Goal: Task Accomplishment & Management: Use online tool/utility

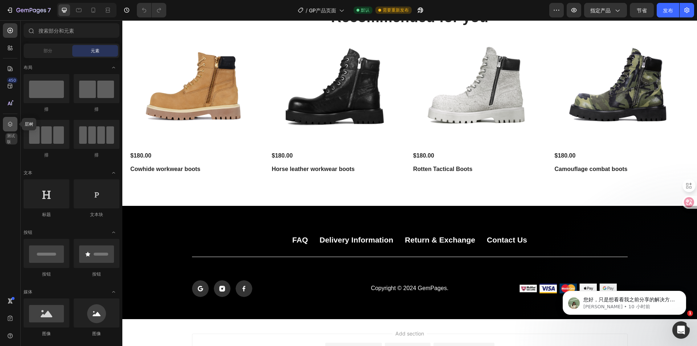
click at [12, 123] on icon at bounding box center [10, 124] width 5 height 5
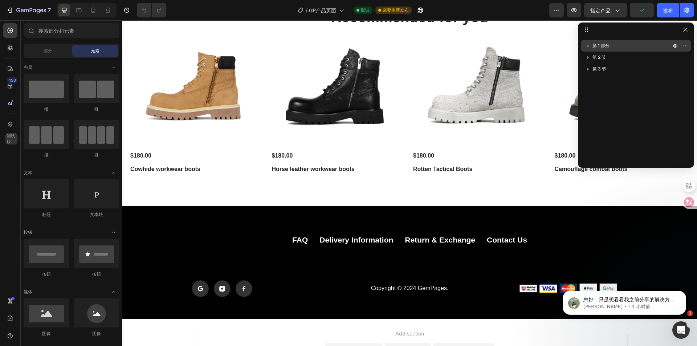
click at [599, 45] on font "第 1 部分" at bounding box center [601, 45] width 17 height 5
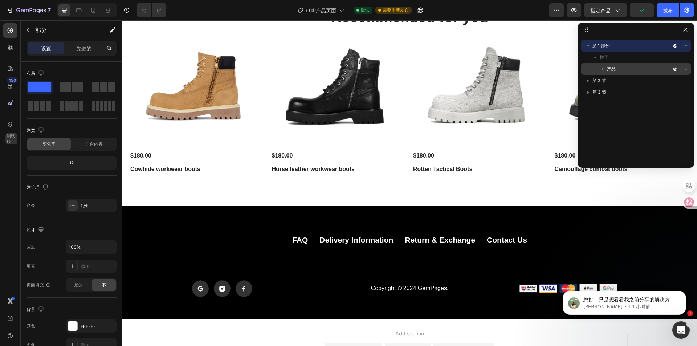
click at [630, 68] on p "产品" at bounding box center [639, 68] width 65 height 7
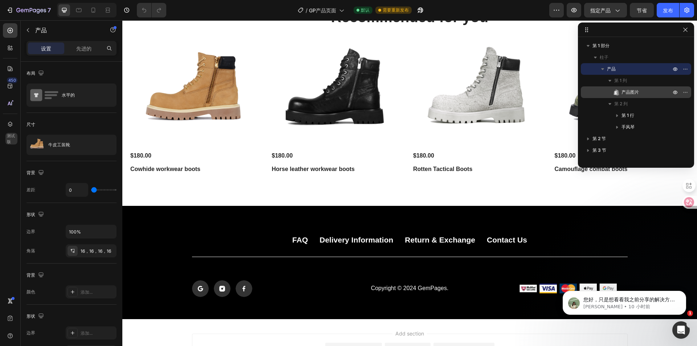
click at [628, 93] on font "产品图片" at bounding box center [630, 91] width 17 height 5
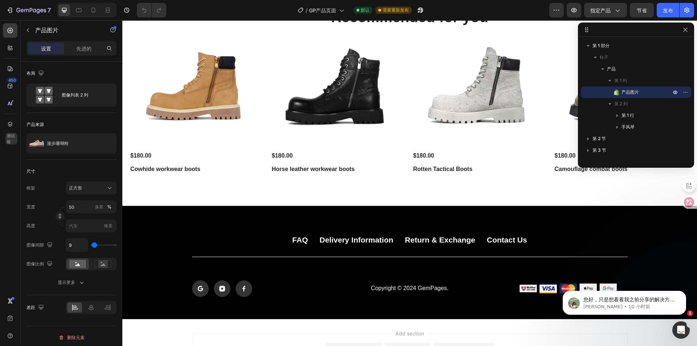
click at [628, 93] on font "产品图片" at bounding box center [630, 91] width 17 height 5
click at [675, 93] on icon "button" at bounding box center [676, 92] width 6 height 6
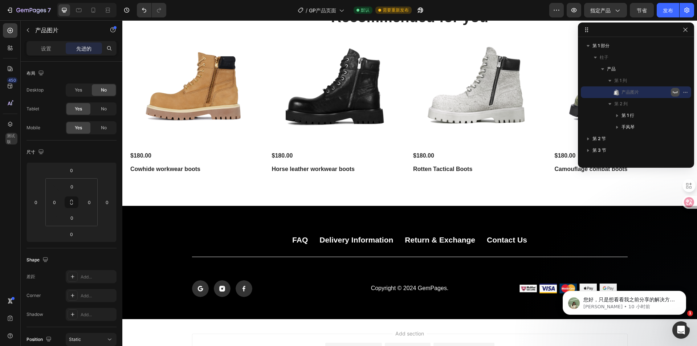
click at [675, 93] on icon "button" at bounding box center [675, 92] width 5 height 3
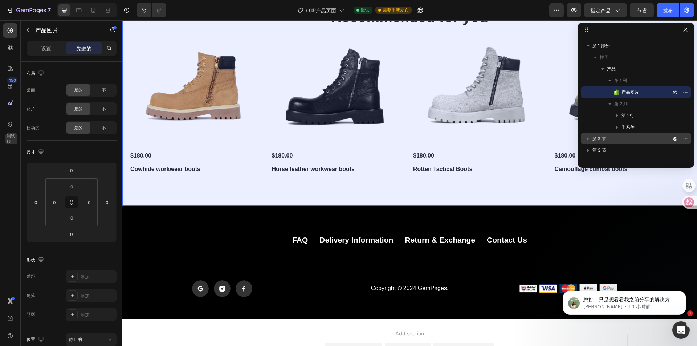
click at [604, 137] on font "第 2 节" at bounding box center [599, 138] width 13 height 5
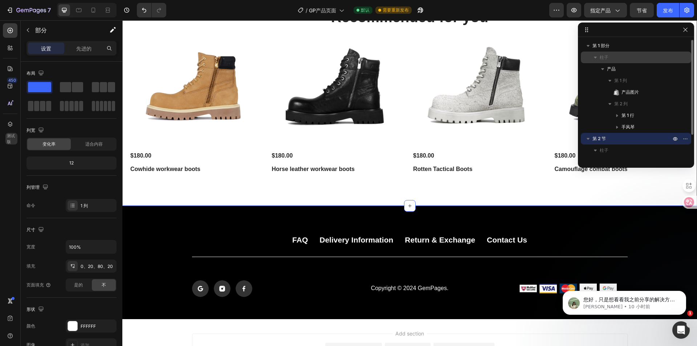
click at [610, 56] on p "柱子" at bounding box center [636, 57] width 73 height 7
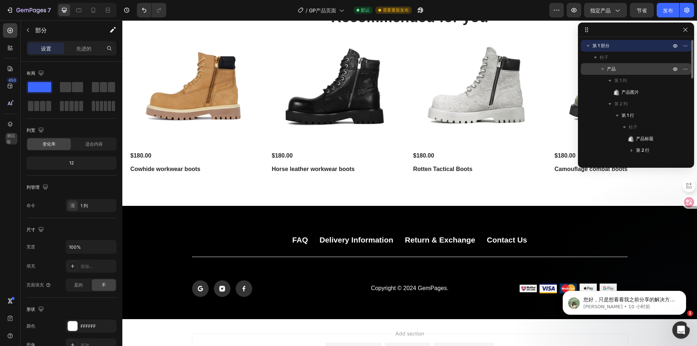
click at [620, 69] on p "产品" at bounding box center [639, 68] width 65 height 7
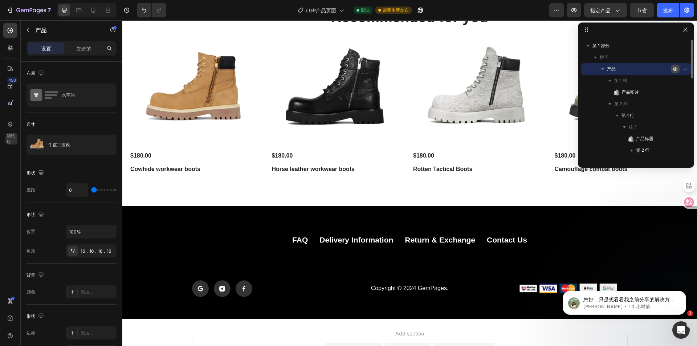
click at [675, 70] on icon "button" at bounding box center [676, 69] width 6 height 6
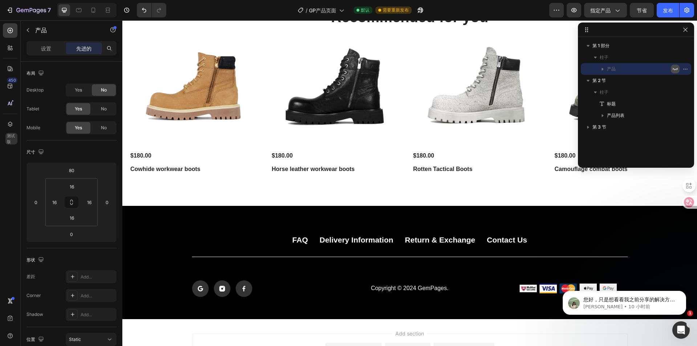
click at [675, 70] on icon "button" at bounding box center [675, 69] width 5 height 3
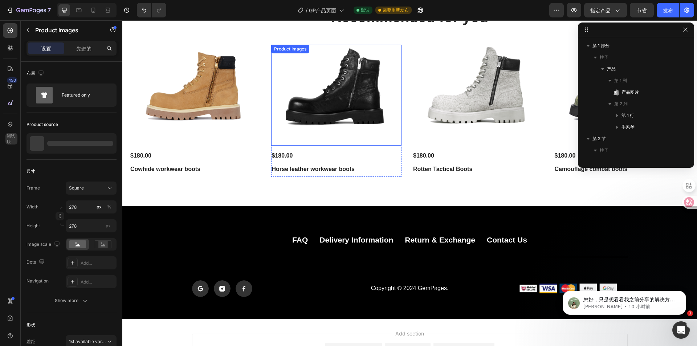
click at [315, 77] on img at bounding box center [336, 95] width 101 height 101
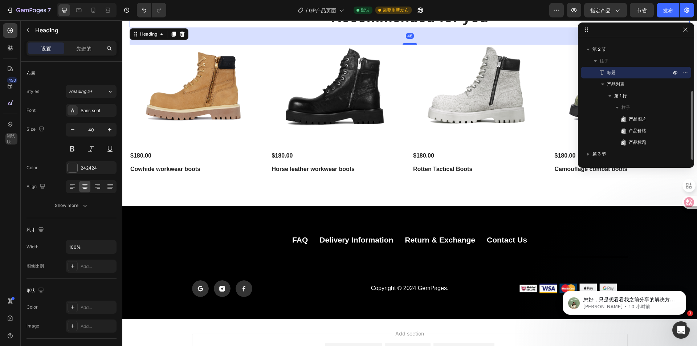
click at [381, 24] on h2 "Recommended for you" at bounding box center [410, 17] width 560 height 20
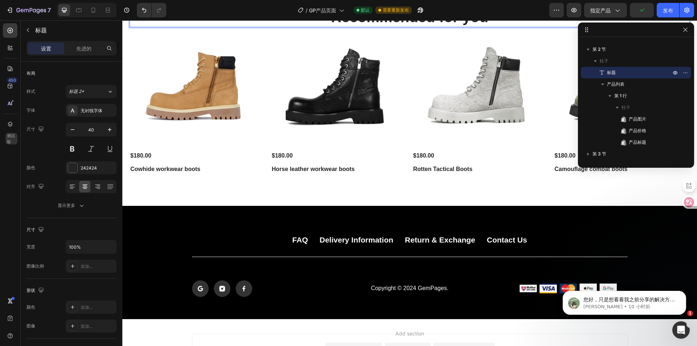
click at [381, 24] on h2 "Recommended for you" at bounding box center [410, 17] width 560 height 20
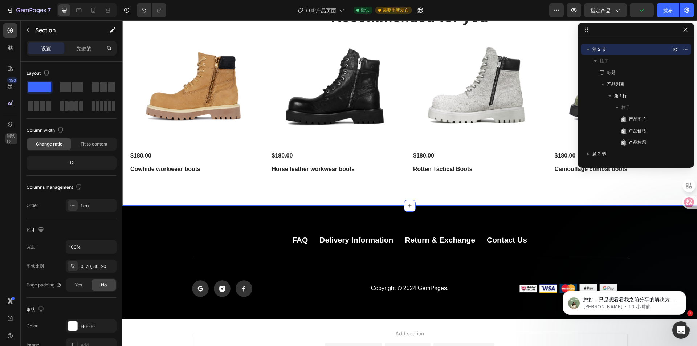
click at [398, 29] on div "Recommended for you Heading Product Images $180.00 Product Price Product Price …" at bounding box center [410, 92] width 560 height 170
click at [573, 10] on icon "button" at bounding box center [574, 10] width 2 height 2
click at [615, 309] on font "凯尔 • 10 小时前" at bounding box center [617, 306] width 67 height 5
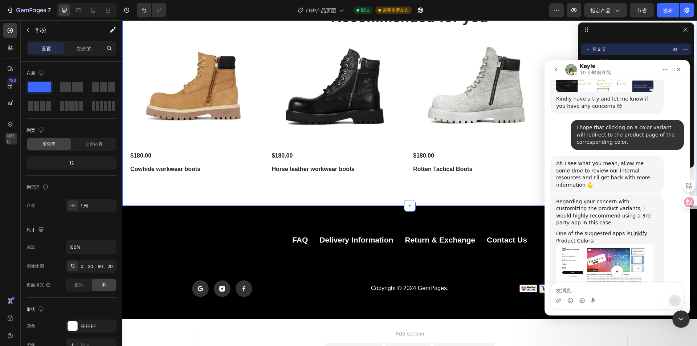
scroll to position [461, 0]
click at [638, 242] on link "Linkify Product Colors" at bounding box center [601, 236] width 91 height 13
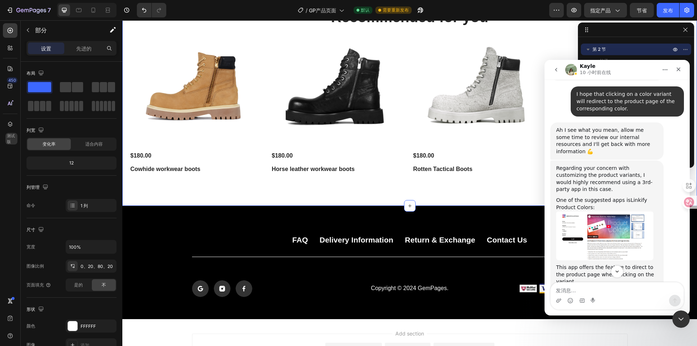
scroll to position [643, 0]
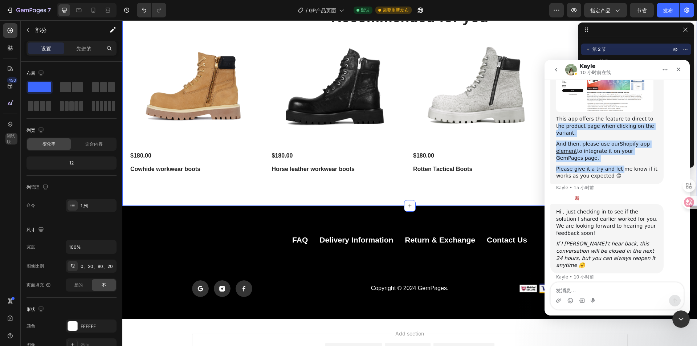
drag, startPoint x: 557, startPoint y: 131, endPoint x: 623, endPoint y: 176, distance: 79.1
click at [623, 176] on div "Regarding your concern with customizing the product variants, I would highly re…" at bounding box center [607, 97] width 102 height 163
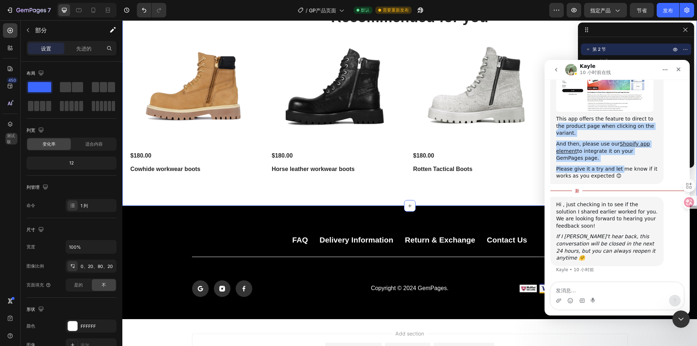
click at [569, 134] on div "This app offers the feature to direct to the product page when clicking on the …" at bounding box center [607, 125] width 102 height 21
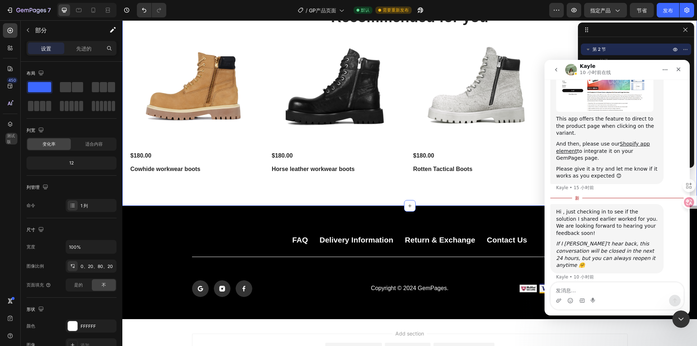
scroll to position [650, 0]
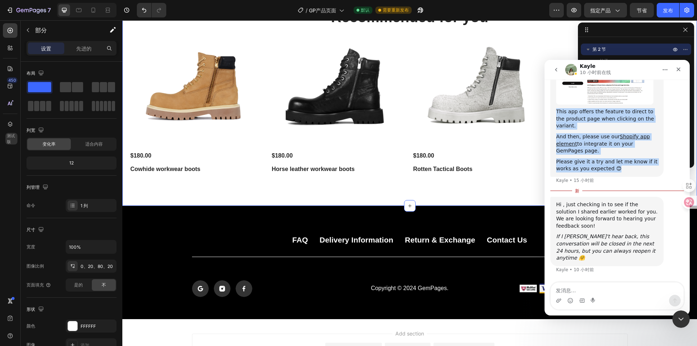
drag, startPoint x: 557, startPoint y: 118, endPoint x: 621, endPoint y: 181, distance: 89.1
click at [621, 177] on div "Regarding your concern with customizing the product variants, I would highly re…" at bounding box center [607, 91] width 113 height 172
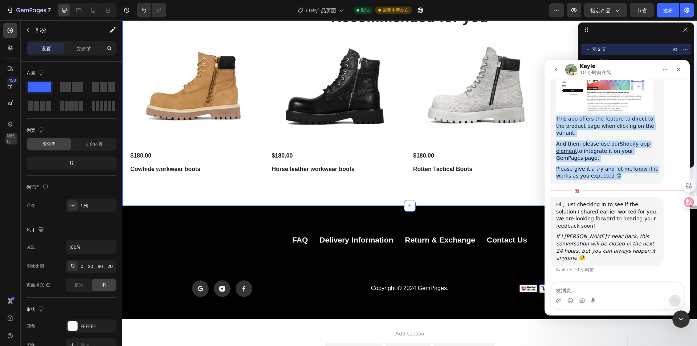
scroll to position [643, 0]
copy div "This app offers the feature to direct to the product page when clicking on the …"
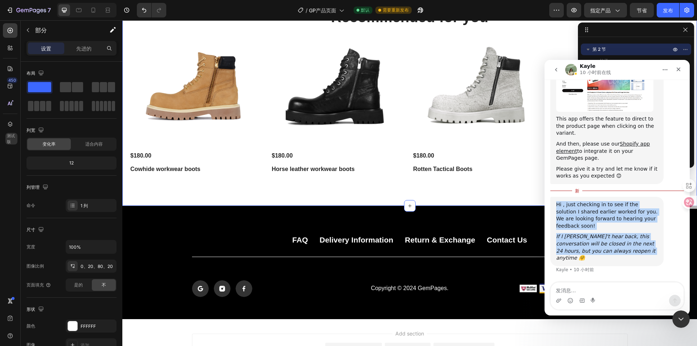
drag, startPoint x: 602, startPoint y: 223, endPoint x: 652, endPoint y: 257, distance: 60.3
click at [652, 257] on div "Hi , just checking in to see if the solution I shared earlier worked for you. W…" at bounding box center [607, 231] width 113 height 69
copy div "Hi , just checking in to see if the solution I shared earlier worked for you. W…"
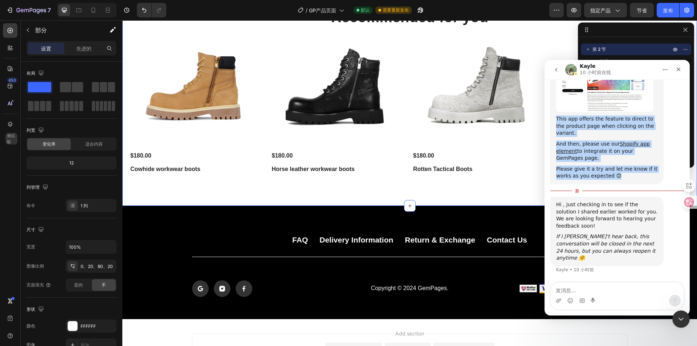
drag, startPoint x: 622, startPoint y: 181, endPoint x: 549, endPoint y: 129, distance: 89.1
copy div "This app offers the feature to direct to the product page when clicking on the …"
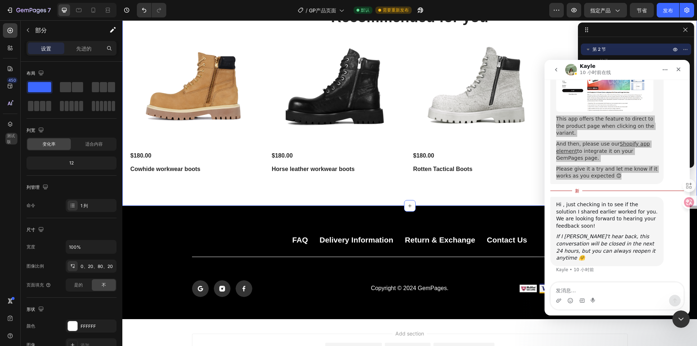
click at [228, 190] on div "Recommended for you Heading Product Images $180.00 Product Price Product Price …" at bounding box center [409, 106] width 575 height 199
click at [8, 49] on icon at bounding box center [10, 47] width 7 height 7
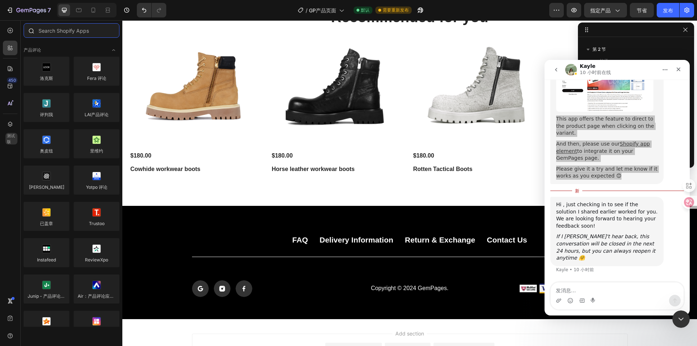
click at [65, 36] on input "text" at bounding box center [72, 30] width 96 height 15
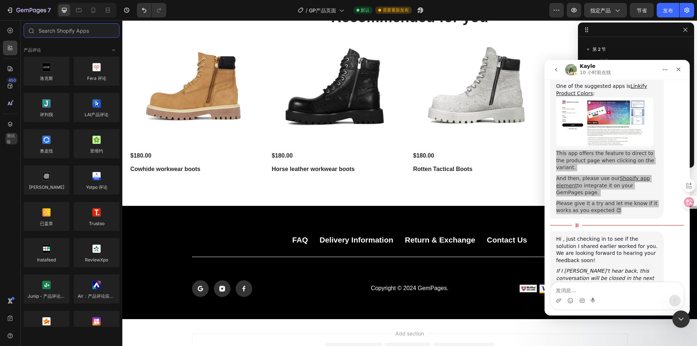
scroll to position [498, 0]
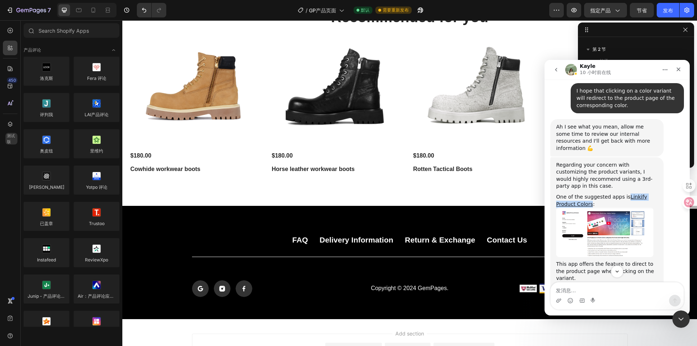
drag, startPoint x: 628, startPoint y: 203, endPoint x: 592, endPoint y: 210, distance: 36.6
click at [592, 208] on div "One of the suggested apps is Linkify Product Colors :" at bounding box center [607, 201] width 102 height 14
copy link "Linkify Product Colors"
click at [58, 27] on input "text" at bounding box center [72, 30] width 96 height 15
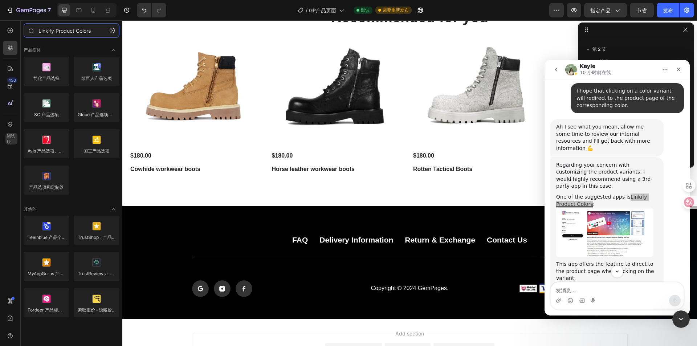
type input "Linkify Product Colors"
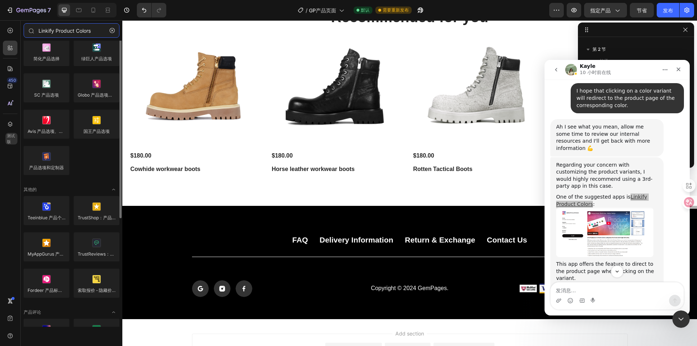
scroll to position [0, 0]
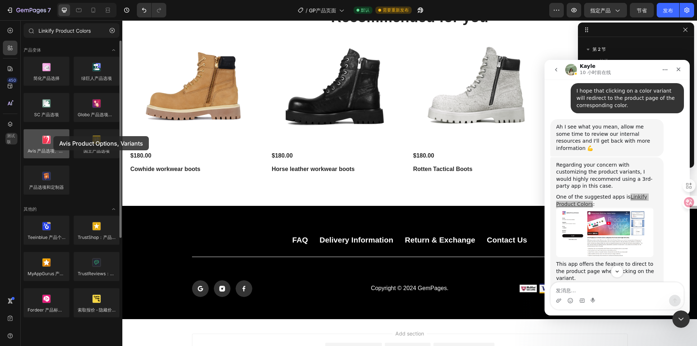
click at [53, 136] on div at bounding box center [47, 143] width 46 height 29
click at [46, 141] on div at bounding box center [47, 143] width 46 height 29
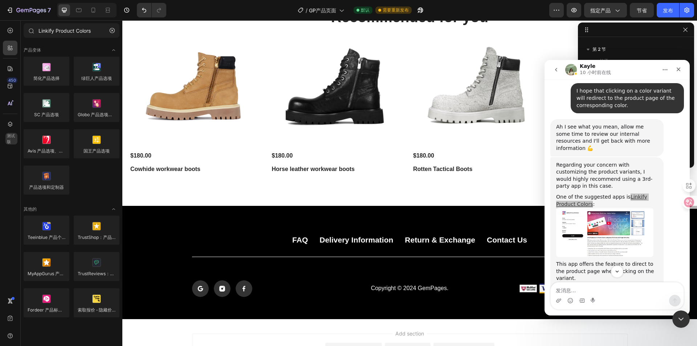
scroll to position [650, 0]
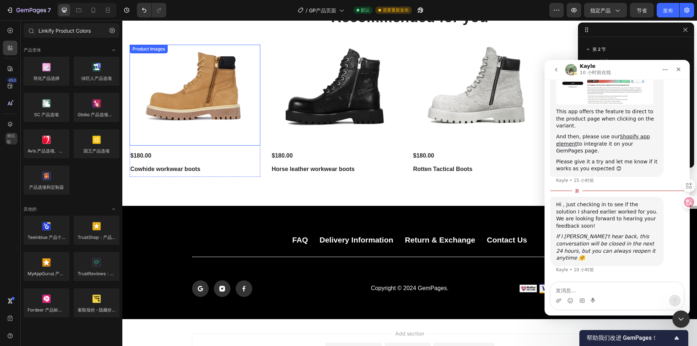
click at [234, 114] on img at bounding box center [195, 95] width 101 height 101
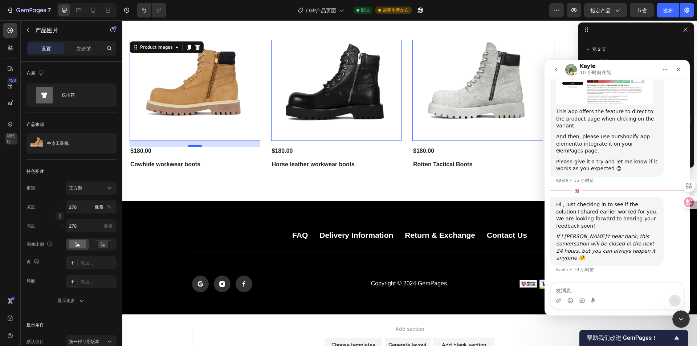
scroll to position [0, 0]
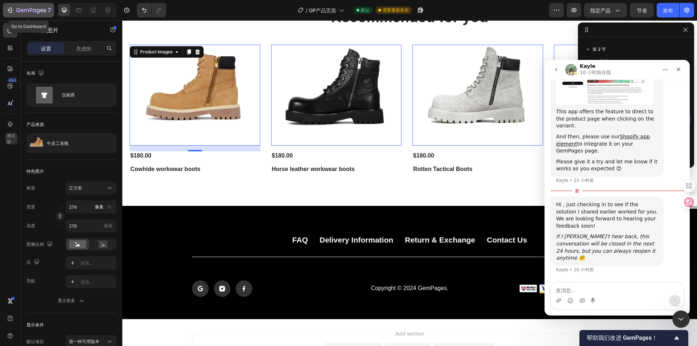
click at [10, 8] on icon "button" at bounding box center [9, 10] width 7 height 7
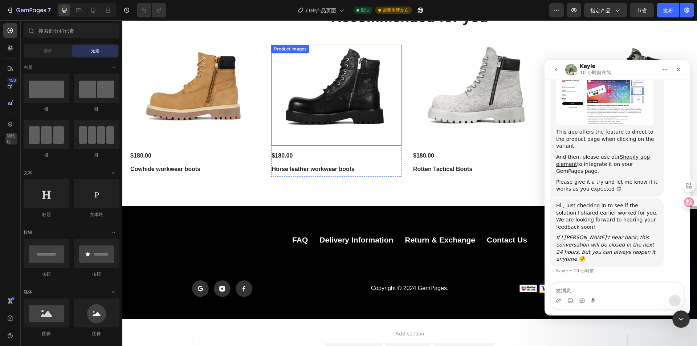
click at [300, 122] on img at bounding box center [336, 95] width 101 height 101
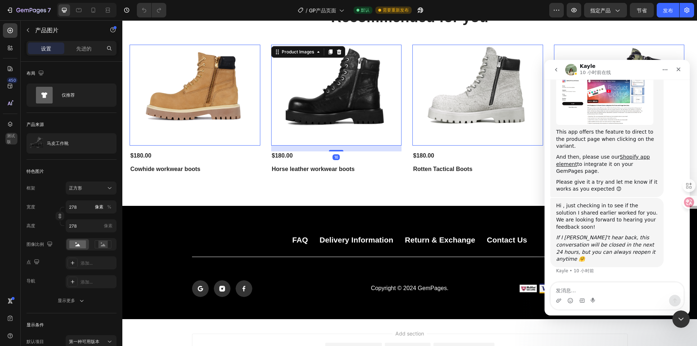
click at [300, 122] on img at bounding box center [336, 95] width 101 height 101
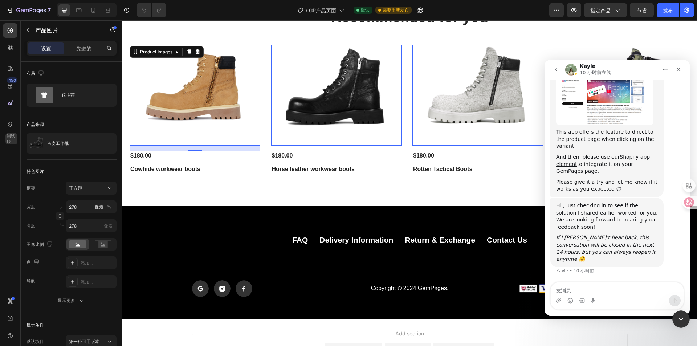
click at [203, 116] on img at bounding box center [195, 95] width 101 height 101
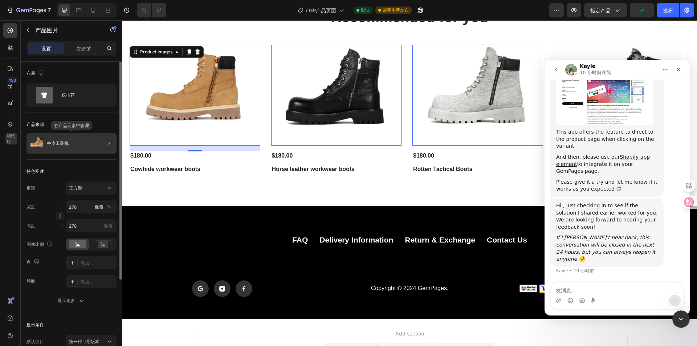
click at [82, 152] on div "牛皮工装靴" at bounding box center [72, 143] width 90 height 20
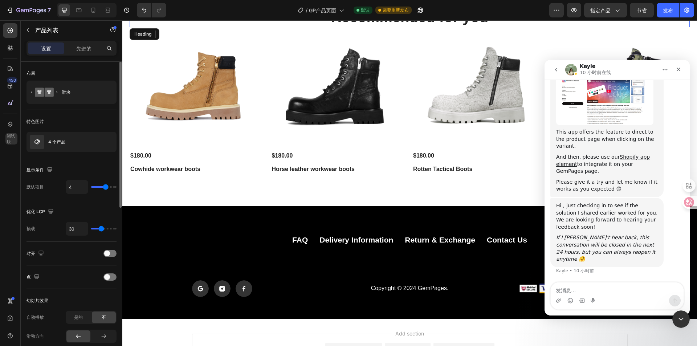
click at [400, 27] on h2 "Recommended for you" at bounding box center [410, 17] width 560 height 20
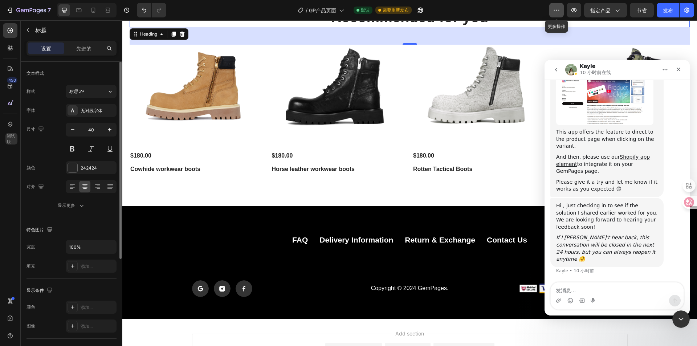
click at [556, 14] on button "button" at bounding box center [556, 10] width 15 height 15
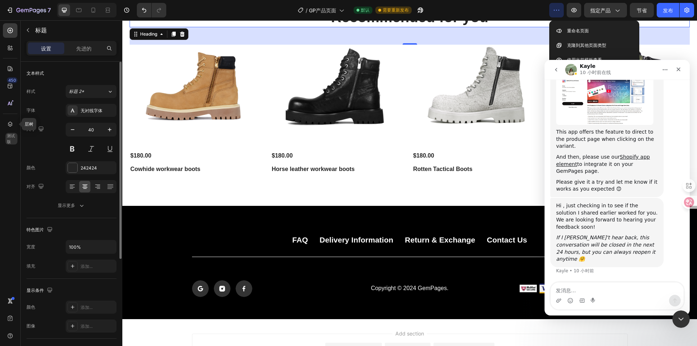
drag, startPoint x: 8, startPoint y: 120, endPoint x: 48, endPoint y: 119, distance: 40.7
click at [8, 120] on div at bounding box center [10, 124] width 15 height 15
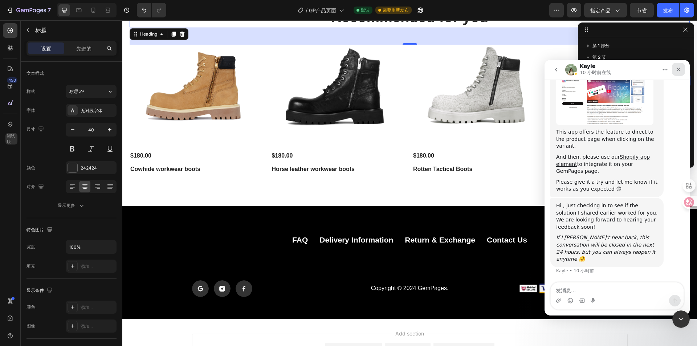
click at [681, 70] on icon "关闭" at bounding box center [679, 69] width 6 height 6
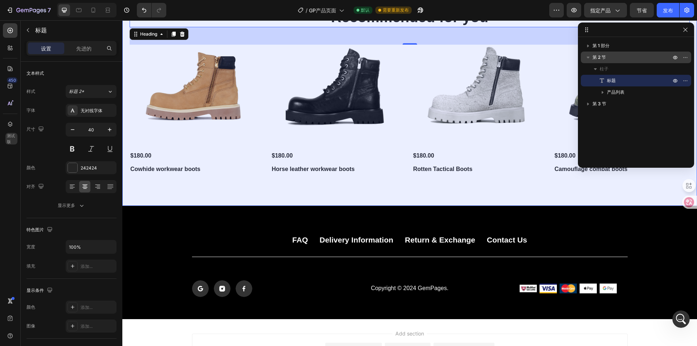
scroll to position [524, 0]
click at [630, 59] on p "第 2 节" at bounding box center [633, 57] width 80 height 7
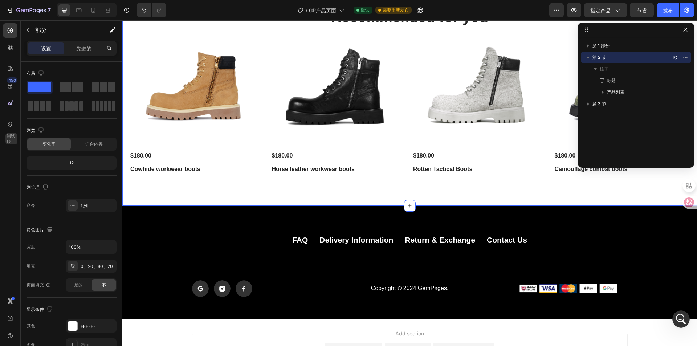
drag, startPoint x: 628, startPoint y: 52, endPoint x: 627, endPoint y: 45, distance: 6.6
click at [628, 52] on div "第 2 节" at bounding box center [636, 58] width 105 height 12
click at [627, 45] on p "第 1 部分" at bounding box center [633, 45] width 80 height 7
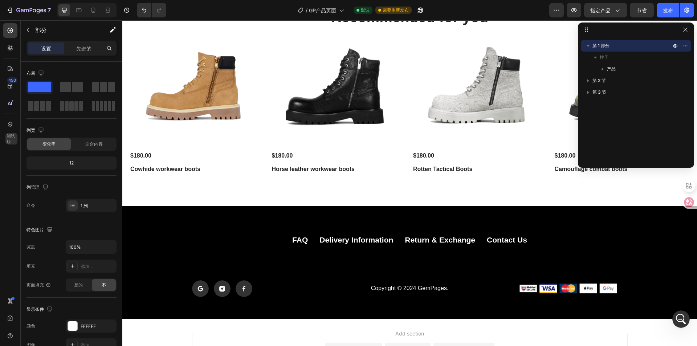
click at [627, 45] on p "第 1 部分" at bounding box center [633, 45] width 80 height 7
click at [624, 46] on p "第 1 部分" at bounding box center [633, 45] width 80 height 7
click at [624, 60] on p "柱子" at bounding box center [636, 57] width 73 height 7
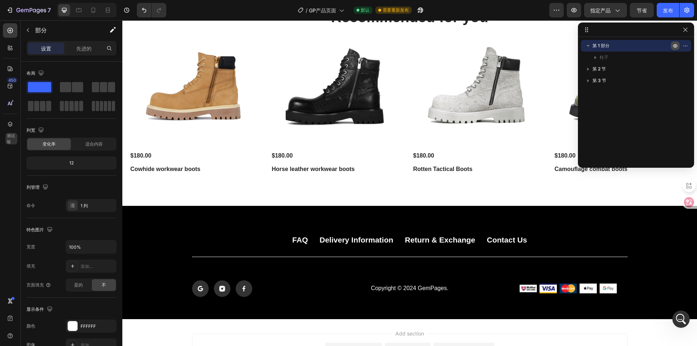
click at [673, 48] on icon "button" at bounding box center [676, 46] width 6 height 6
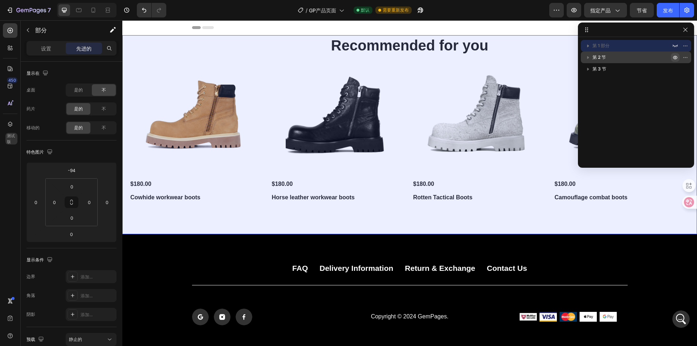
click at [676, 58] on icon "button" at bounding box center [676, 57] width 6 height 6
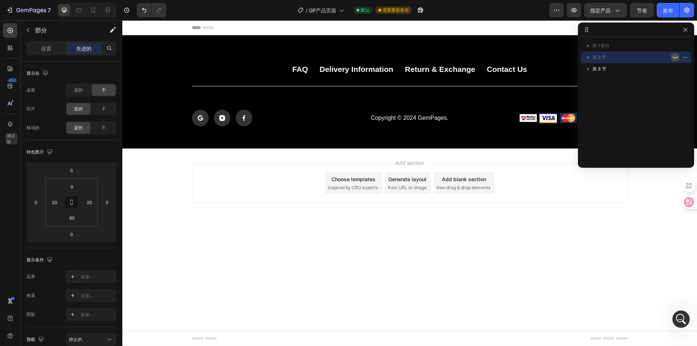
click at [677, 61] on button "button" at bounding box center [675, 57] width 9 height 9
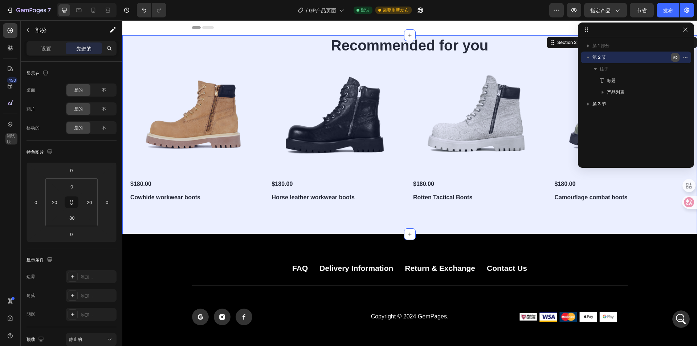
click at [675, 59] on icon "button" at bounding box center [676, 57] width 6 height 6
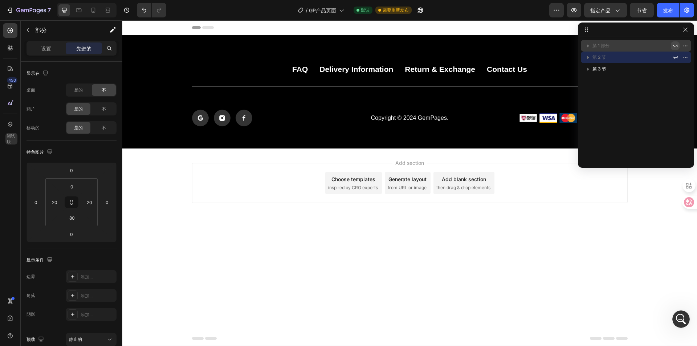
click at [676, 44] on icon "button" at bounding box center [676, 46] width 6 height 6
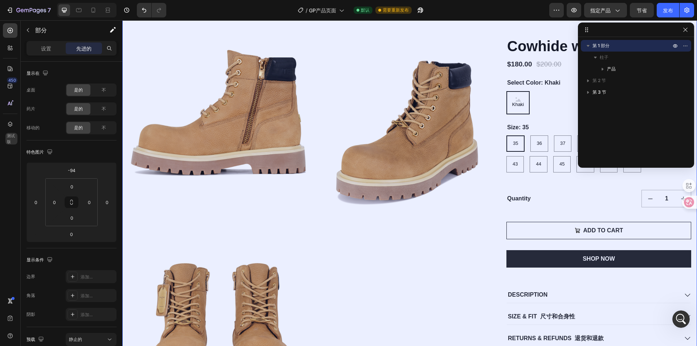
click at [690, 29] on div at bounding box center [636, 30] width 116 height 15
click at [8, 103] on icon at bounding box center [10, 103] width 7 height 7
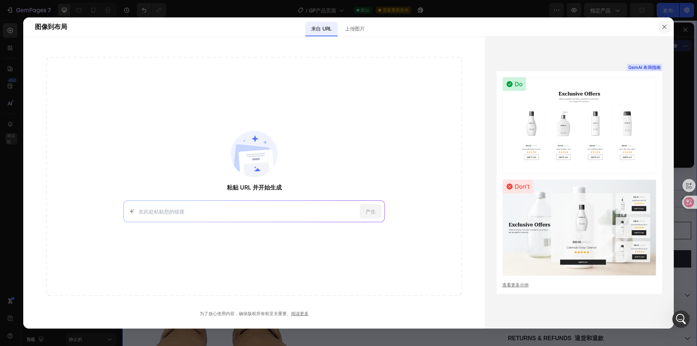
click at [666, 29] on icon "button" at bounding box center [665, 27] width 6 height 6
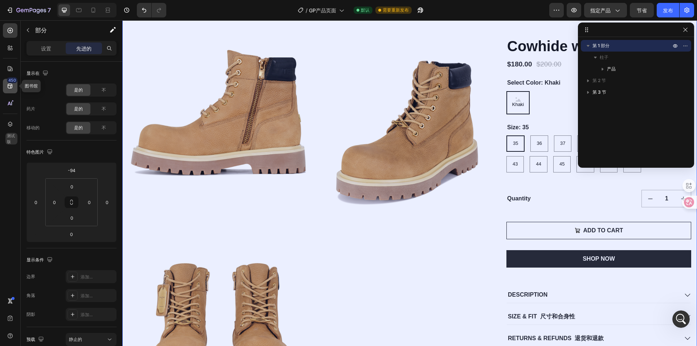
click at [9, 87] on icon at bounding box center [10, 85] width 7 height 7
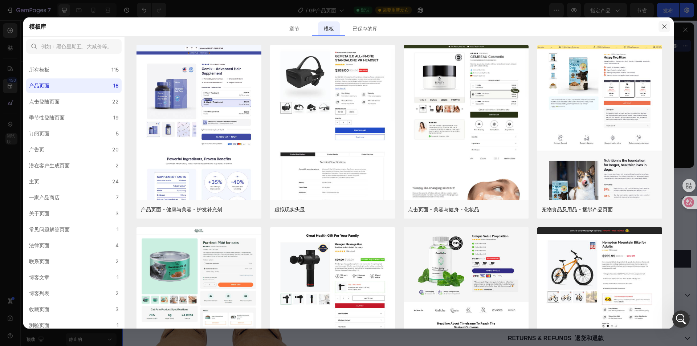
click at [667, 27] on icon "button" at bounding box center [665, 27] width 6 height 6
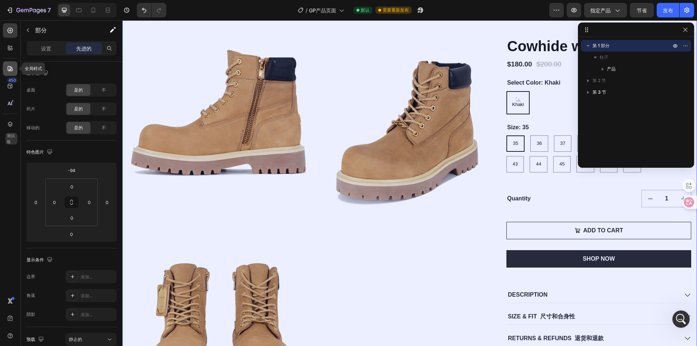
click at [5, 64] on div at bounding box center [10, 68] width 15 height 15
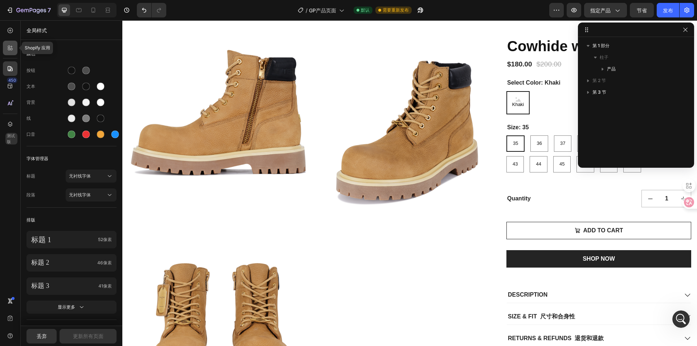
click at [6, 47] on div at bounding box center [10, 48] width 15 height 15
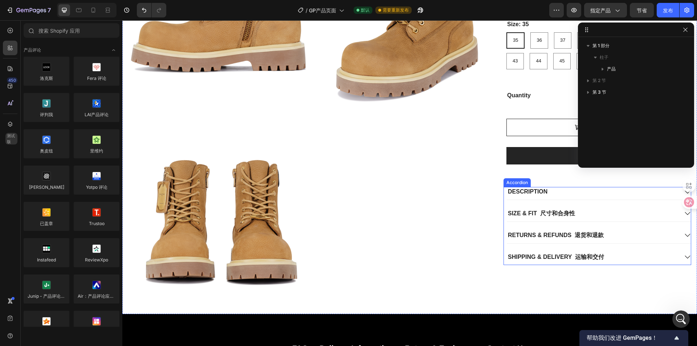
scroll to position [109, 0]
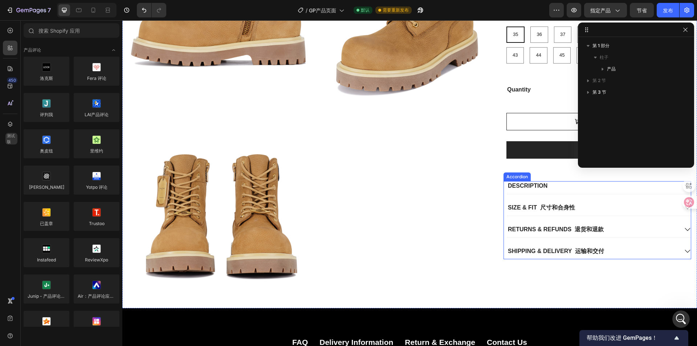
click at [571, 213] on div "SIZE & FIT 尺寸和合身性" at bounding box center [541, 208] width 69 height 10
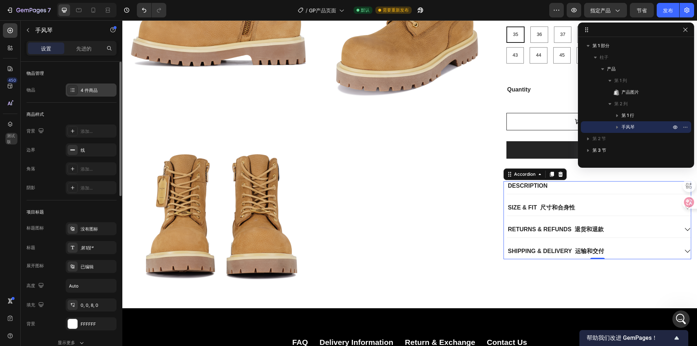
click at [90, 90] on font "4 件商品" at bounding box center [89, 90] width 17 height 5
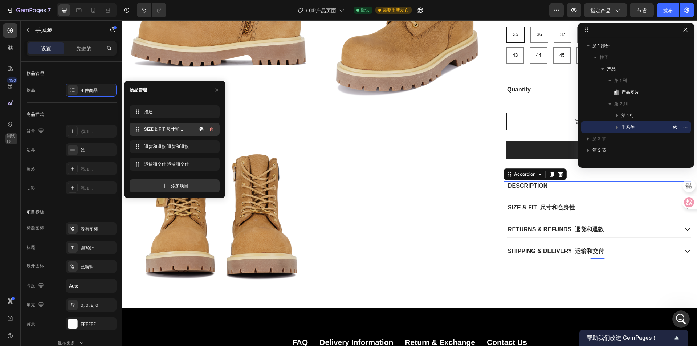
click at [167, 129] on font "SIZE & FIT 尺寸和合身性" at bounding box center [164, 132] width 40 height 12
click at [167, 130] on font "SIZE & FIT 尺寸和合身性" at bounding box center [164, 132] width 40 height 12
click at [167, 130] on font "SIZE & FIT 尺寸和合身性" at bounding box center [167, 128] width 48 height 5
click at [168, 130] on font "SIZE & FIT 尺寸和合身性" at bounding box center [164, 132] width 40 height 12
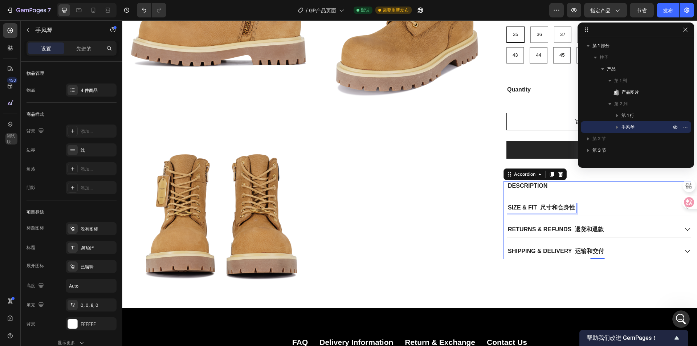
click at [572, 213] on div "SIZE & FIT 尺寸和合身性" at bounding box center [541, 208] width 69 height 10
drag, startPoint x: 537, startPoint y: 224, endPoint x: 590, endPoint y: 223, distance: 53.0
click at [590, 213] on div "SIZE & FIT 尺寸和合身性" at bounding box center [593, 208] width 172 height 10
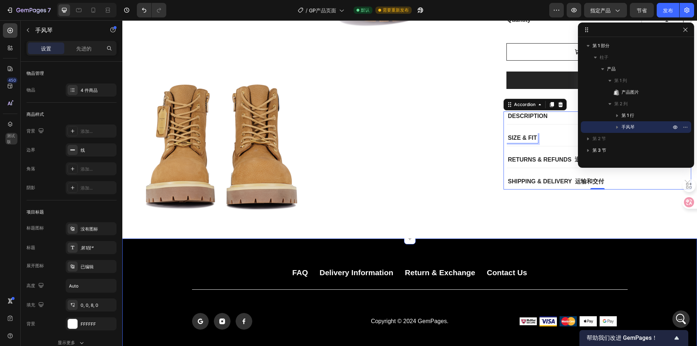
scroll to position [177, 0]
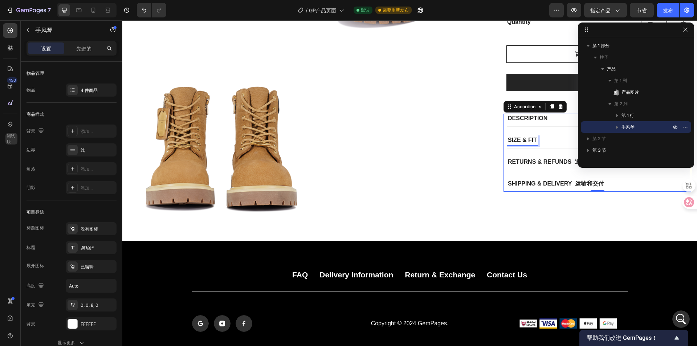
click at [558, 166] on p "RETURNS & REFUNDS 退货和退款" at bounding box center [556, 162] width 96 height 8
drag, startPoint x: 569, startPoint y: 182, endPoint x: 682, endPoint y: 180, distance: 113.0
click at [682, 170] on div "RETURNS & REFUNDS 退货和退款" at bounding box center [599, 163] width 184 height 13
drag, startPoint x: 534, startPoint y: 160, endPoint x: 540, endPoint y: 159, distance: 5.9
click at [540, 145] on div "SIZE & FIT" at bounding box center [593, 140] width 172 height 10
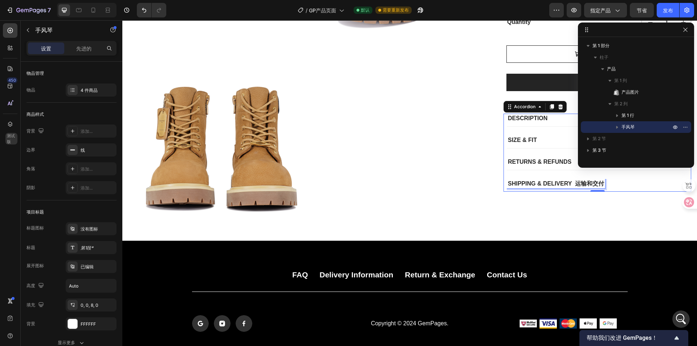
click at [579, 188] on p "SHIPPING & DELIVERY 运输和交付" at bounding box center [556, 184] width 96 height 8
drag, startPoint x: 570, startPoint y: 202, endPoint x: 628, endPoint y: 202, distance: 57.4
click at [628, 189] on div "SHIPPING & DELIVERY 运输和交付" at bounding box center [593, 184] width 172 height 10
click at [563, 189] on div "SHIPPING & DELIVERY" at bounding box center [540, 184] width 66 height 10
click at [610, 189] on div "SHIPPING & DELIVERY" at bounding box center [593, 184] width 172 height 10
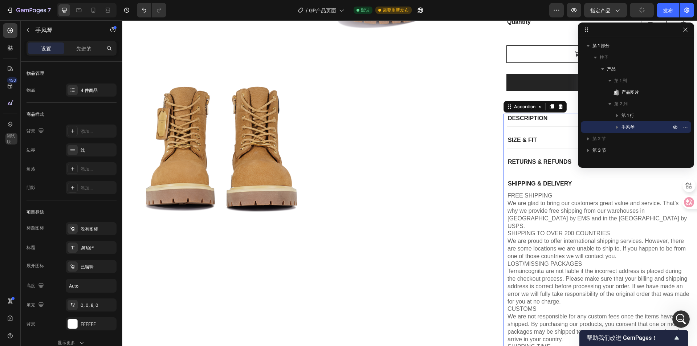
click at [612, 189] on div "SHIPPING & DELIVERY" at bounding box center [593, 184] width 172 height 10
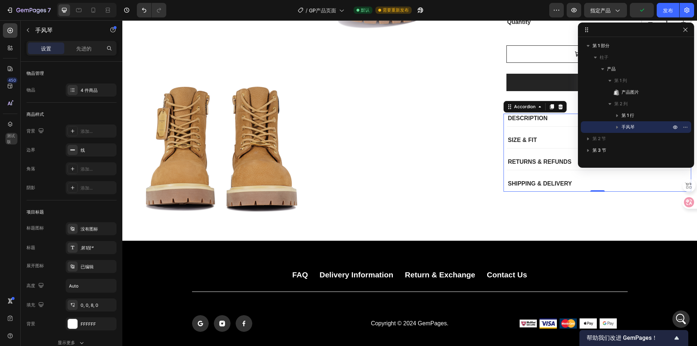
click at [612, 189] on div "SHIPPING & DELIVERY" at bounding box center [593, 184] width 172 height 10
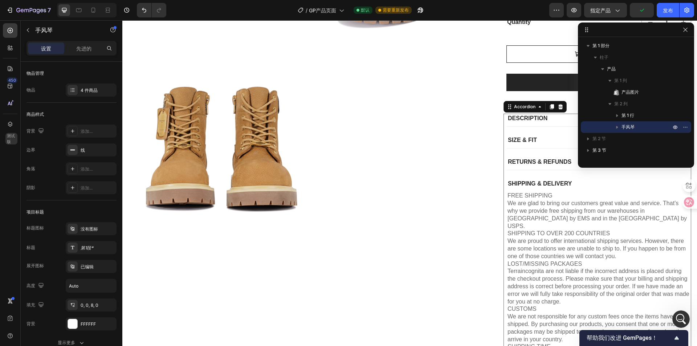
click at [612, 189] on div "SHIPPING & DELIVERY" at bounding box center [593, 184] width 172 height 10
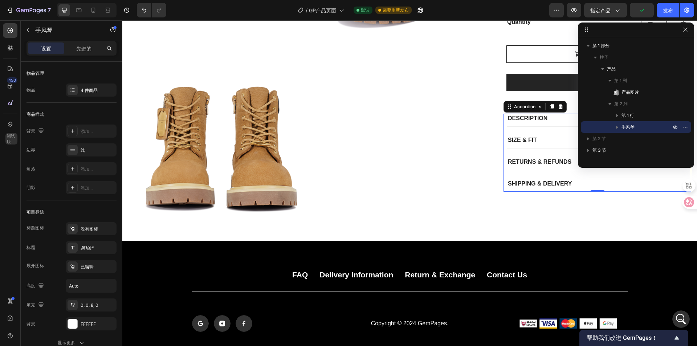
click at [612, 189] on div "SHIPPING & DELIVERY" at bounding box center [593, 184] width 172 height 10
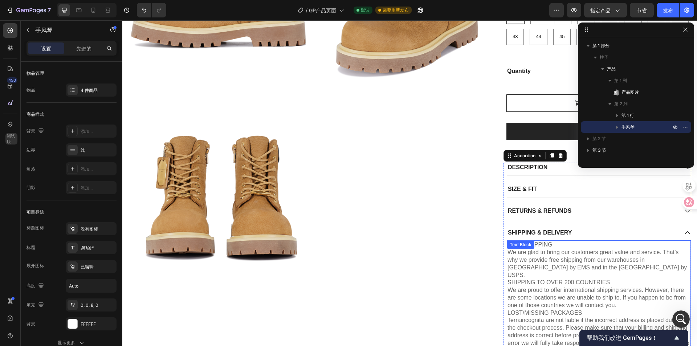
scroll to position [104, 0]
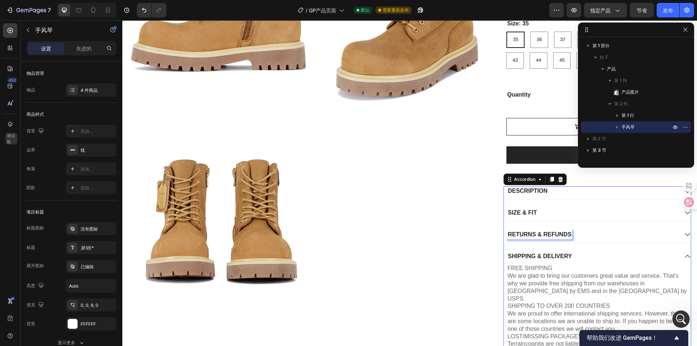
click at [568, 240] on div "RETURNS & REFUNDS" at bounding box center [540, 235] width 66 height 10
click at [584, 240] on div "RETURNS & REFUNDS" at bounding box center [593, 235] width 172 height 10
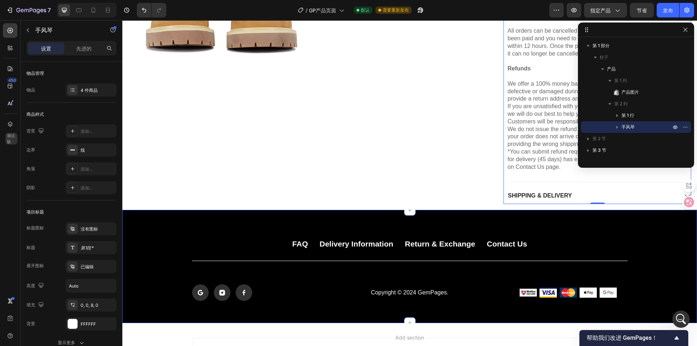
scroll to position [358, 0]
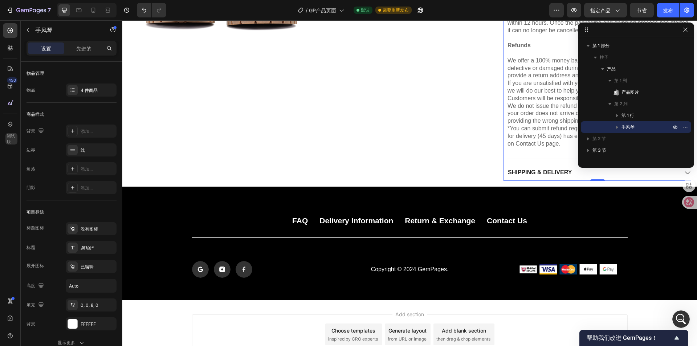
click at [585, 178] on div "SHIPPING & DELIVERY" at bounding box center [593, 173] width 172 height 10
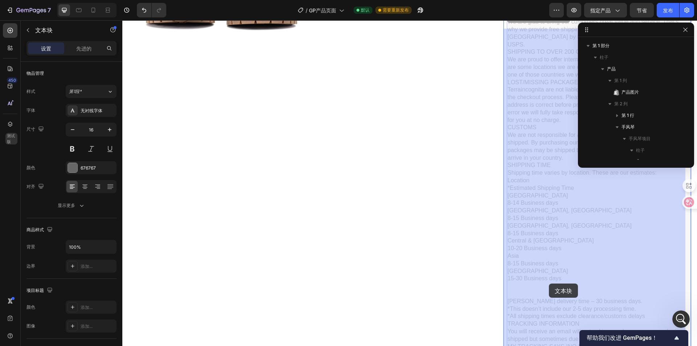
drag, startPoint x: 561, startPoint y: 292, endPoint x: 549, endPoint y: 284, distance: 14.3
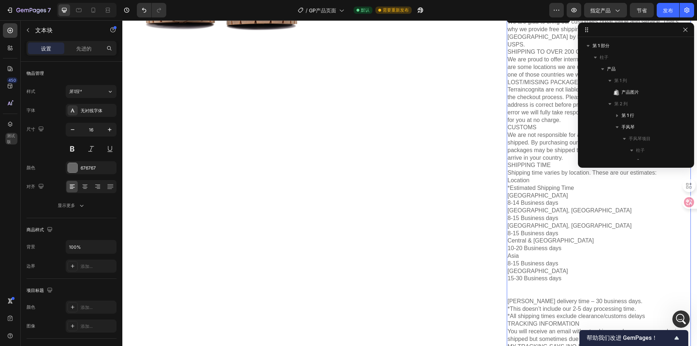
click at [562, 283] on p "15-30 Business days" at bounding box center [599, 279] width 183 height 8
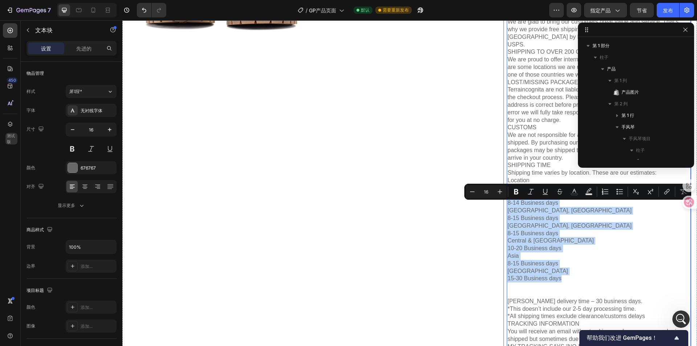
drag, startPoint x: 561, startPoint y: 290, endPoint x: 502, endPoint y: 207, distance: 102.0
click at [504, 207] on div "DESCRIPTION SIZE & FIT RETURNS & REFUNDS SHIPPING & DELIVERY FREE SHIPPING We a…" at bounding box center [598, 188] width 188 height 513
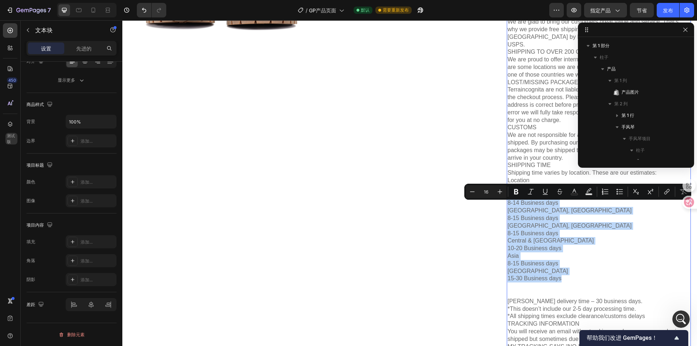
click at [507, 216] on div "FREE SHIPPING We are glad to bring our customers great value and service. That’…" at bounding box center [599, 226] width 184 height 432
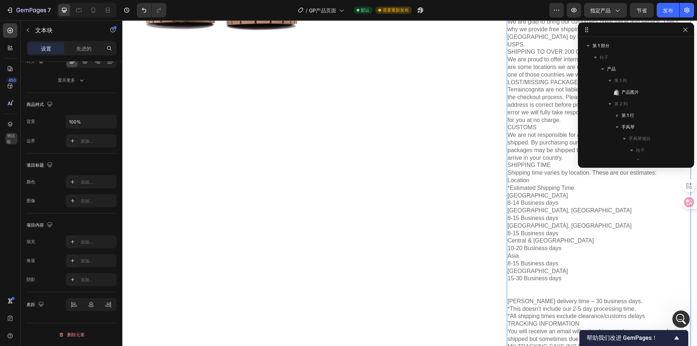
click at [580, 192] on p "*Estimated Shipping Time" at bounding box center [599, 188] width 183 height 8
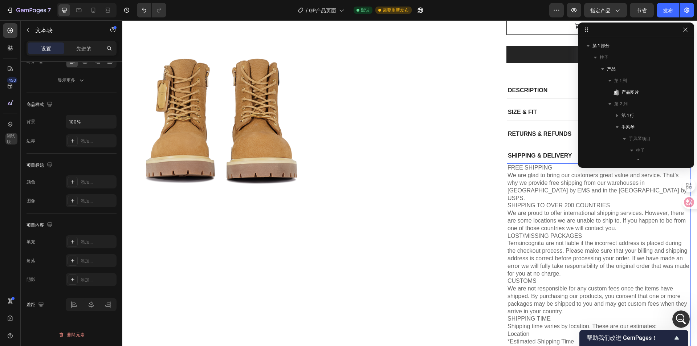
scroll to position [213, 0]
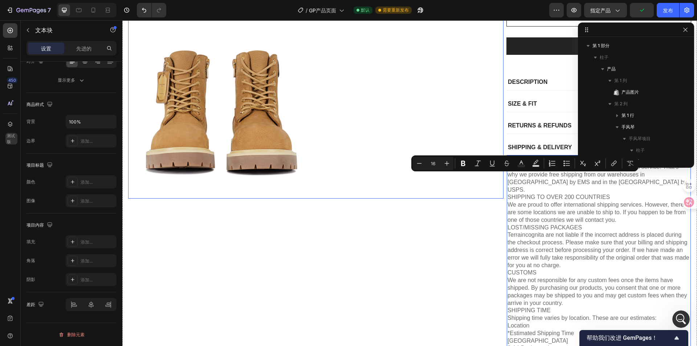
drag, startPoint x: 547, startPoint y: 179, endPoint x: 484, endPoint y: 173, distance: 62.7
click at [484, 173] on div "Product Images Cowhide workwear boots Product Title $180.00 Product Price Produ…" at bounding box center [409, 206] width 575 height 779
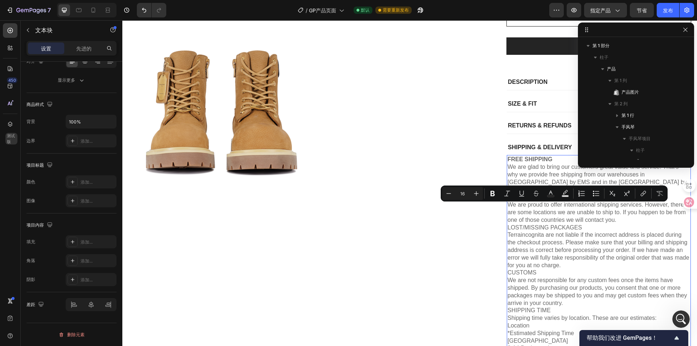
drag, startPoint x: 609, startPoint y: 210, endPoint x: 505, endPoint y: 210, distance: 103.9
click at [508, 201] on p "SHIPPING TO OVER 200 COUNTRIES" at bounding box center [599, 198] width 183 height 8
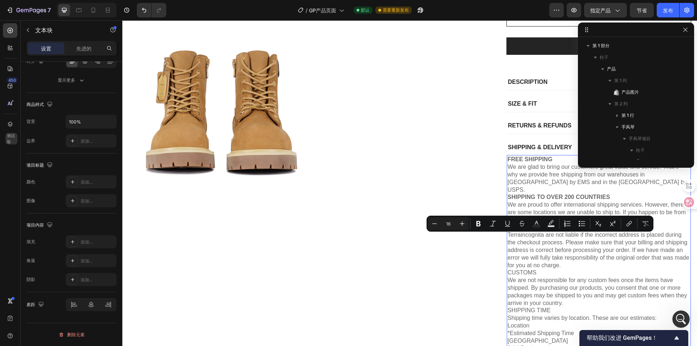
drag, startPoint x: 583, startPoint y: 238, endPoint x: 504, endPoint y: 240, distance: 79.6
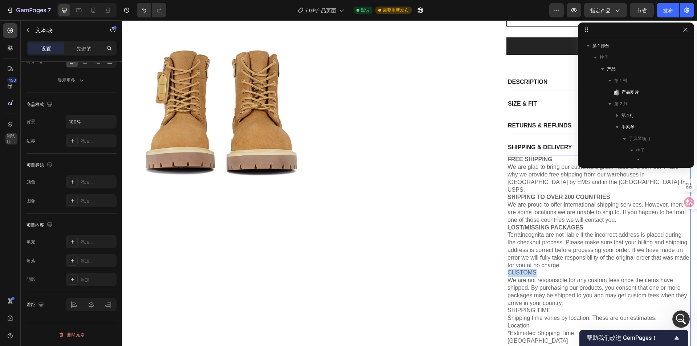
drag, startPoint x: 534, startPoint y: 286, endPoint x: 505, endPoint y: 286, distance: 28.7
click at [508, 277] on p "CUSTOMS" at bounding box center [599, 273] width 183 height 8
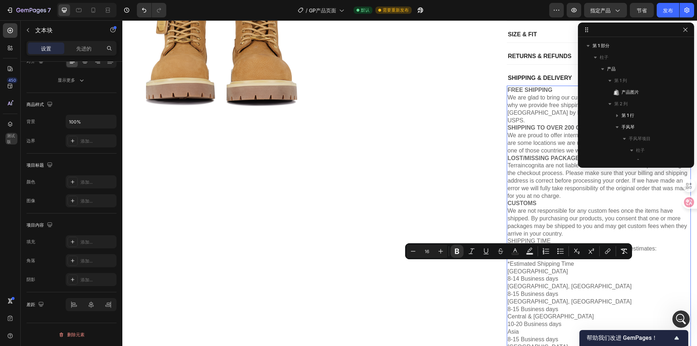
scroll to position [285, 0]
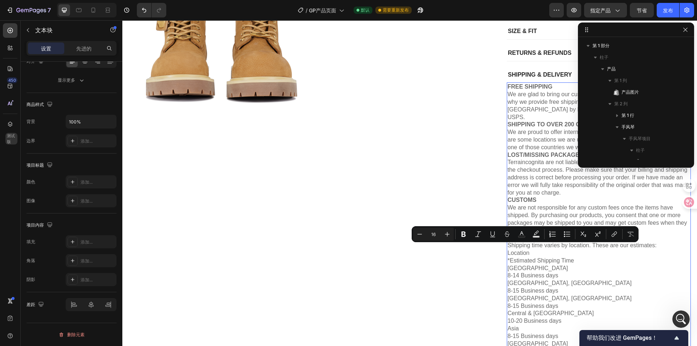
drag, startPoint x: 547, startPoint y: 251, endPoint x: 504, endPoint y: 251, distance: 42.5
click at [508, 242] on p "SHIPPING TIME" at bounding box center [599, 238] width 183 height 8
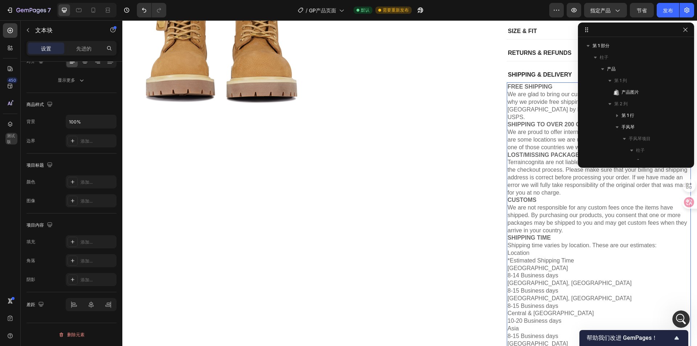
click at [546, 250] on p "Shipping time varies by location. These are our estimates:" at bounding box center [599, 246] width 183 height 8
click at [667, 250] on p "Shipping time varies by location. These are our estimates:" at bounding box center [599, 246] width 183 height 8
click at [668, 250] on p "Shipping time varies by location. These are our estimates:" at bounding box center [599, 246] width 183 height 8
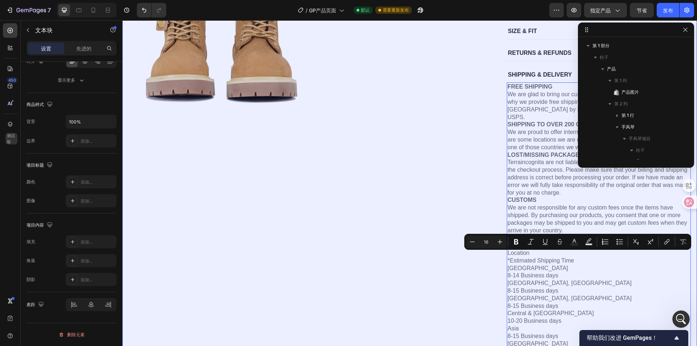
drag, startPoint x: 663, startPoint y: 257, endPoint x: 458, endPoint y: 260, distance: 205.6
click at [458, 260] on div "Product Images Cowhide workwear boots Product Title $180.00 Product Price Produ…" at bounding box center [409, 134] width 575 height 779
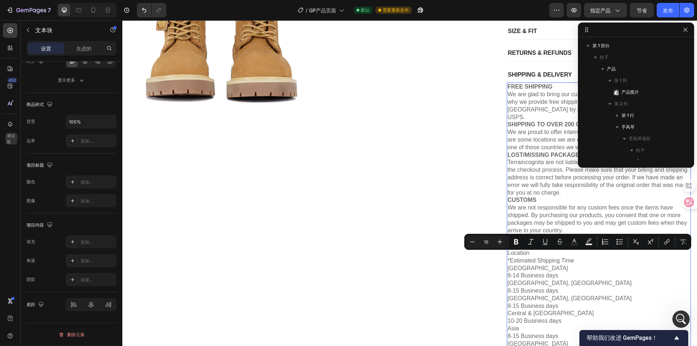
drag, startPoint x: 761, startPoint y: 266, endPoint x: 642, endPoint y: 273, distance: 119.3
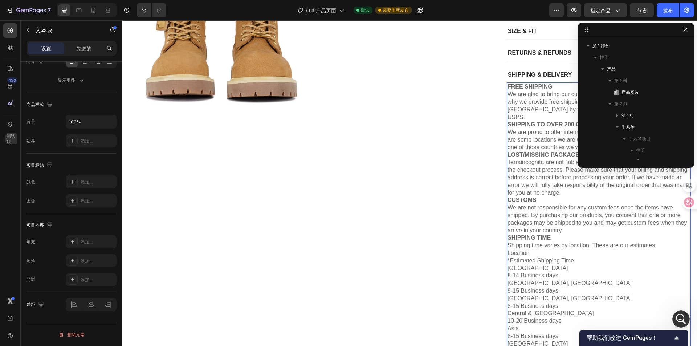
click at [544, 265] on p "*Estimated Shipping Time" at bounding box center [599, 261] width 183 height 8
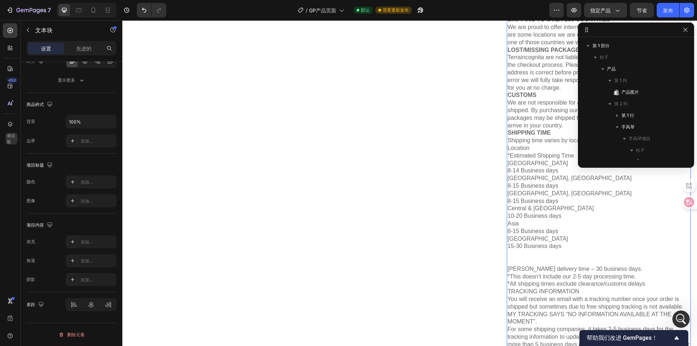
scroll to position [394, 0]
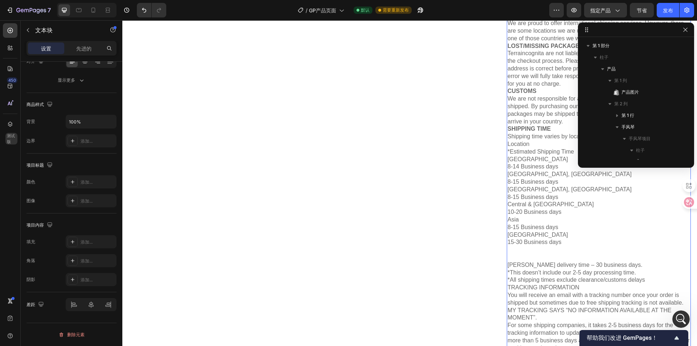
click at [514, 261] on p "Rich Text Editor. Editing area: main" at bounding box center [599, 253] width 183 height 15
click at [508, 261] on p "⁠⁠⁠⁠⁠⁠⁠" at bounding box center [599, 253] width 183 height 15
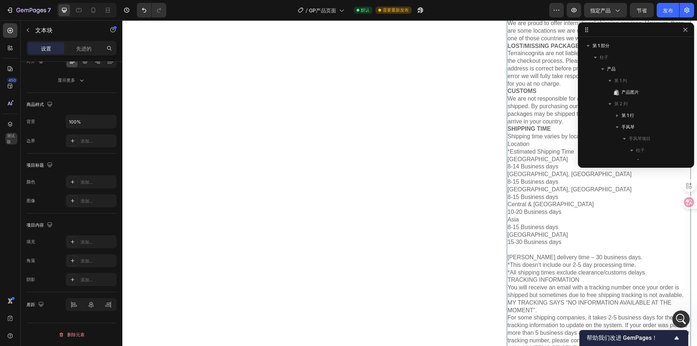
click at [612, 261] on p "Max delivery time – 30 business days." at bounding box center [599, 258] width 183 height 8
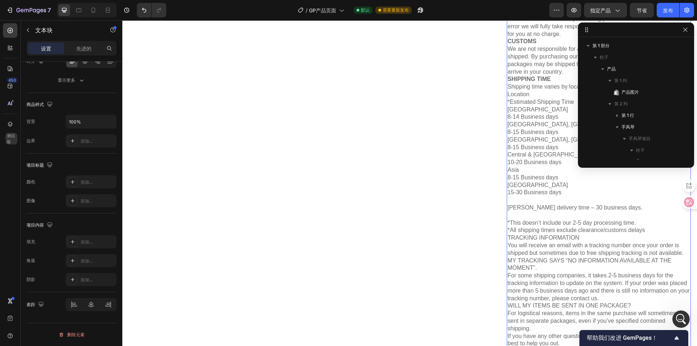
scroll to position [467, 0]
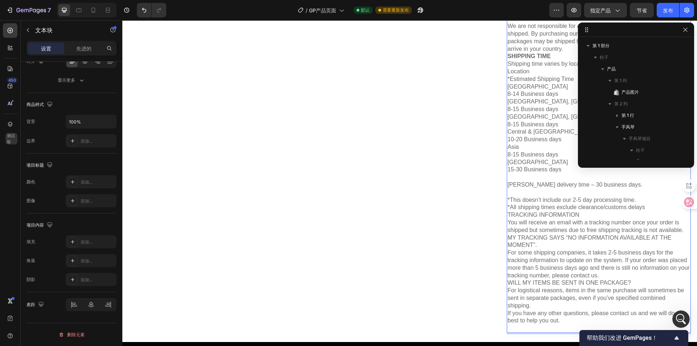
click at [649, 204] on p "*This doesn’t include our 2-5 day processing time." at bounding box center [599, 200] width 183 height 8
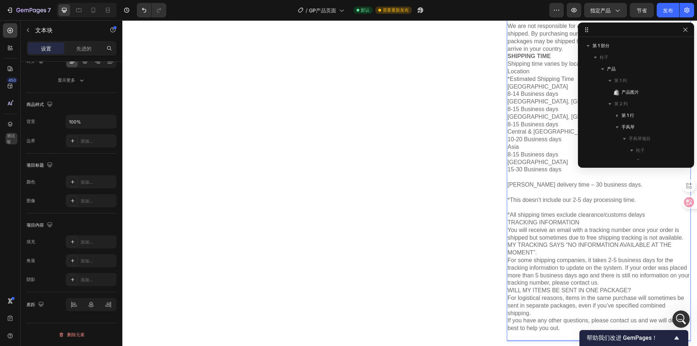
click at [659, 219] on p "*All shipping times exclude clearance/customs delays" at bounding box center [599, 215] width 183 height 8
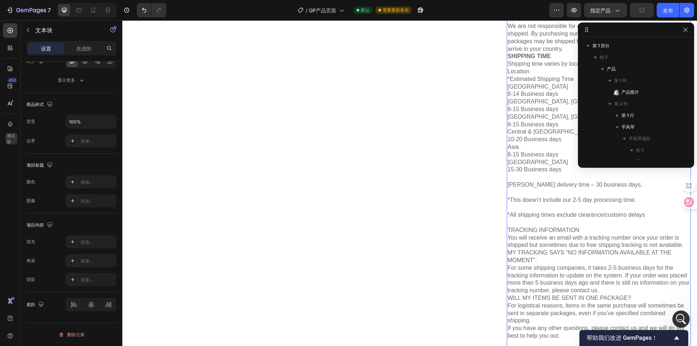
click at [659, 219] on p "*All shipping times exclude clearance/customs delays" at bounding box center [599, 215] width 183 height 8
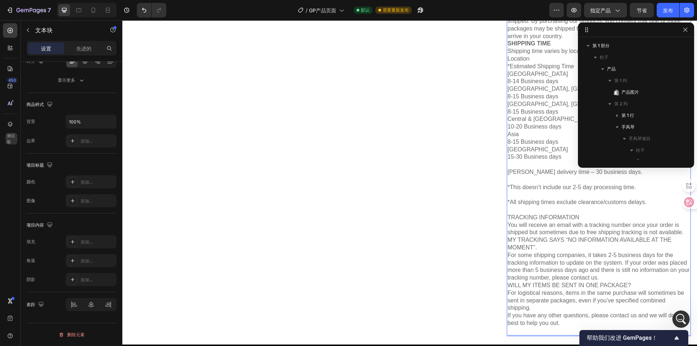
scroll to position [503, 0]
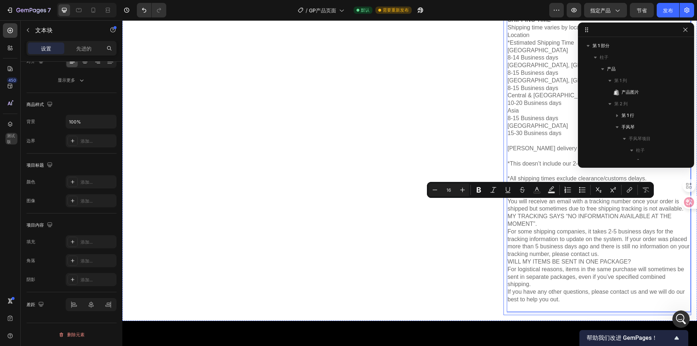
drag, startPoint x: 600, startPoint y: 206, endPoint x: 503, endPoint y: 208, distance: 97.7
click at [504, 208] on div "DESCRIPTION SIZE & FIT RETURNS & REFUNDS SHIPPING & DELIVERY FREE SHIPPING We a…" at bounding box center [598, 51] width 188 height 528
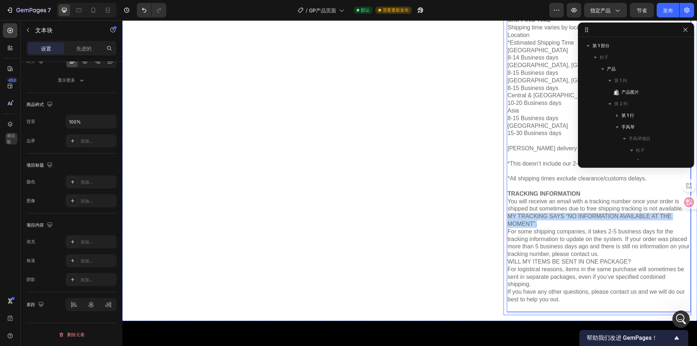
drag, startPoint x: 541, startPoint y: 244, endPoint x: 500, endPoint y: 238, distance: 41.3
click at [504, 238] on div "DESCRIPTION SIZE & FIT RETURNS & REFUNDS SHIPPING & DELIVERY FREE SHIPPING We a…" at bounding box center [598, 51] width 188 height 528
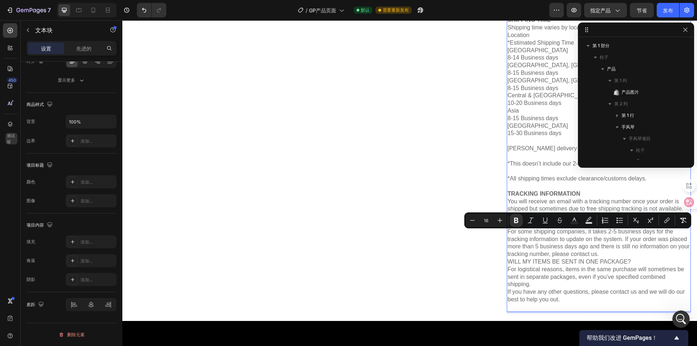
click at [553, 228] on p "MY TRACKING SAYS “NO INFORMATION AVAILABLE AT THE MOMENT”." at bounding box center [599, 220] width 183 height 15
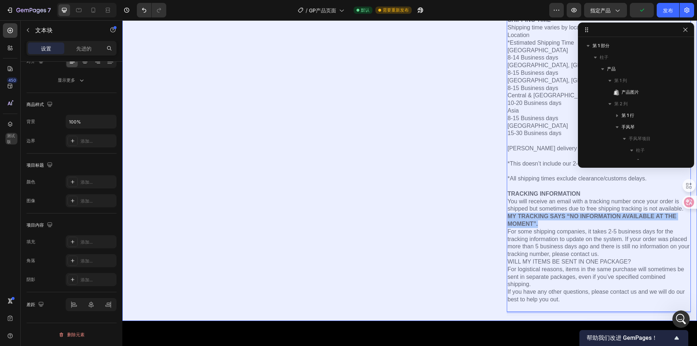
drag, startPoint x: 552, startPoint y: 242, endPoint x: 491, endPoint y: 234, distance: 61.2
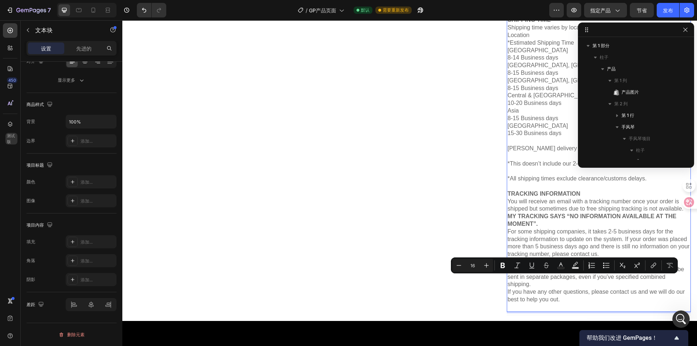
drag, startPoint x: 629, startPoint y: 281, endPoint x: 503, endPoint y: 277, distance: 125.3
click at [507, 277] on div "FREE SHIPPING We are glad to bring our customers great value and service. That’…" at bounding box center [599, 88] width 184 height 447
click at [636, 266] on p "WILL MY ITEMS BE SENT IN ONE PACKAGE?" at bounding box center [599, 262] width 183 height 8
click at [602, 227] on strong "MY TRACKING SAYS “NO INFORMATION AVAILABLE AT THE MOMENT”." at bounding box center [592, 220] width 169 height 14
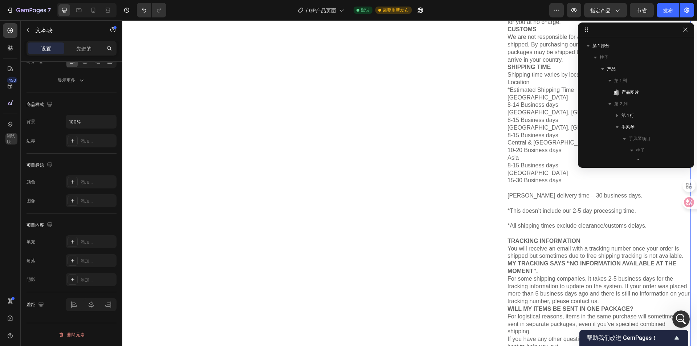
scroll to position [322, 0]
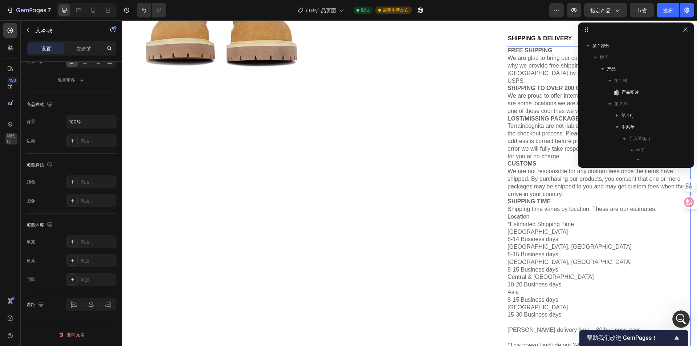
click at [668, 213] on p "Shipping time varies by location. These are our estimates:" at bounding box center [599, 210] width 183 height 8
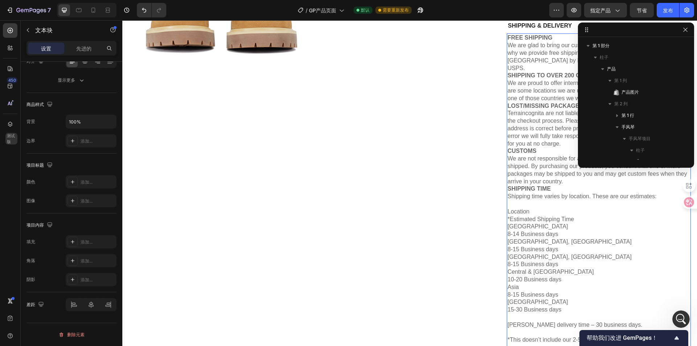
scroll to position [394, 0]
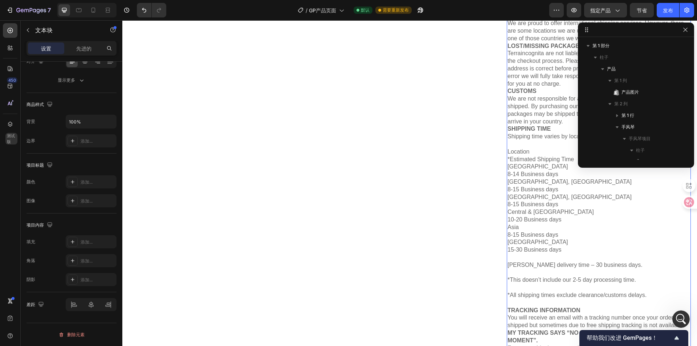
click at [508, 178] on p "8-14 Business days" at bounding box center [599, 175] width 183 height 8
click at [508, 163] on p "*Estimated Shipping Time" at bounding box center [599, 160] width 183 height 8
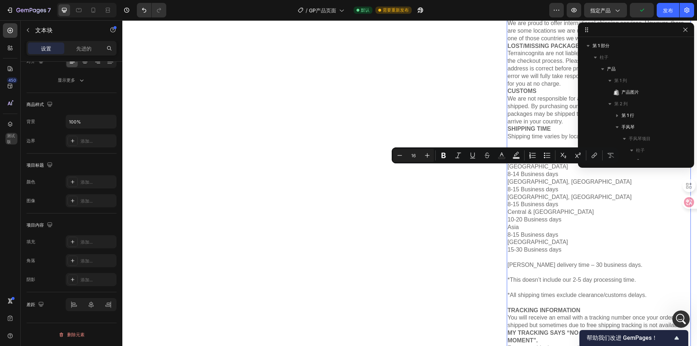
copy p "*"
click at [508, 178] on p "8-14 Business days" at bounding box center [599, 175] width 183 height 8
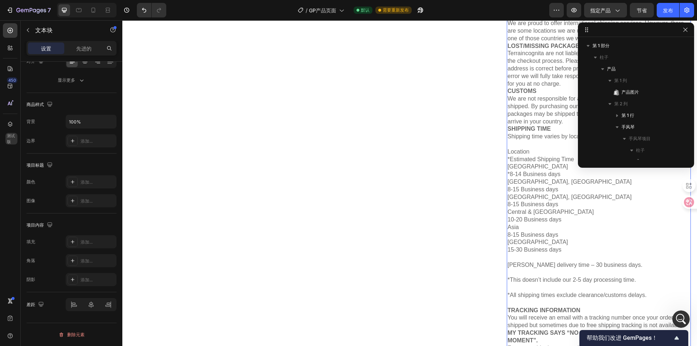
click at [508, 194] on p "8-15 Business days" at bounding box center [599, 190] width 183 height 8
click at [508, 208] on p "8-15 Business days" at bounding box center [599, 205] width 183 height 8
click at [508, 224] on p "10-20 Business days" at bounding box center [599, 220] width 183 height 8
click at [508, 239] on p "8-15 Business days" at bounding box center [599, 235] width 183 height 8
click at [508, 254] on p "15-30 Business days" at bounding box center [599, 250] width 183 height 8
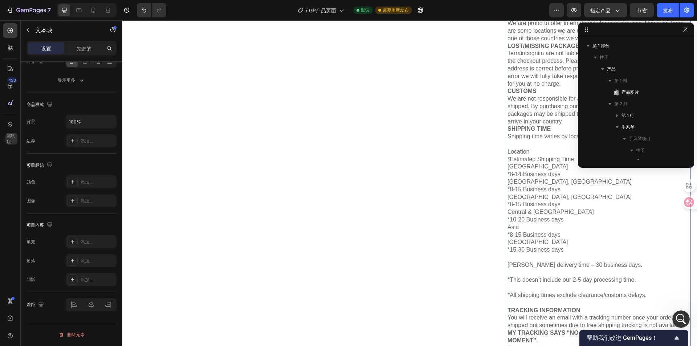
click at [608, 254] on p "*15-30 Business days" at bounding box center [599, 250] width 183 height 8
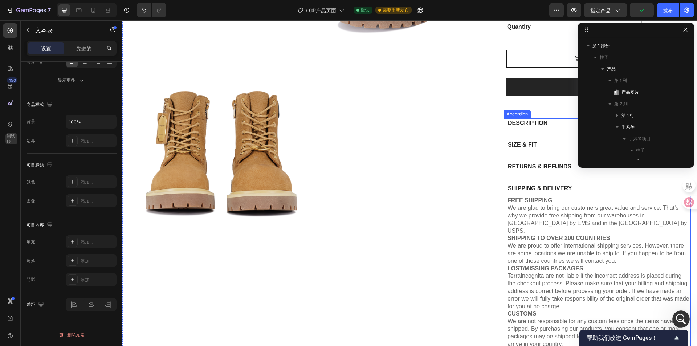
scroll to position [213, 0]
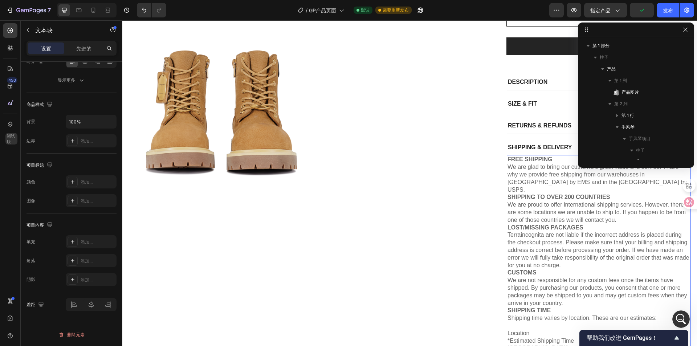
click at [614, 194] on p "We are glad to bring our customers great value and service. That’s why we provi…" at bounding box center [599, 178] width 183 height 30
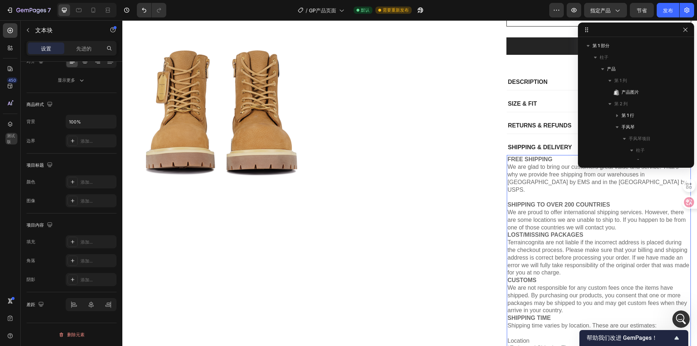
click at [592, 239] on p "LOST/MISSING PACKAGES" at bounding box center [599, 235] width 183 height 8
click at [664, 231] on p "We are proud to offer international shipping services. However, there are some …" at bounding box center [599, 220] width 183 height 23
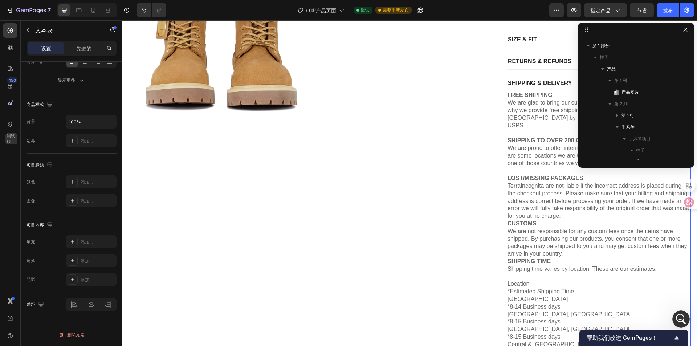
scroll to position [285, 0]
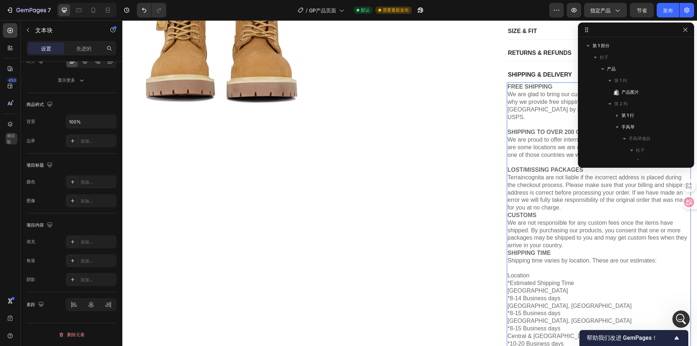
click at [662, 212] on p "Terraincognita are not liable if the incorrect address is placed during the che…" at bounding box center [599, 193] width 183 height 38
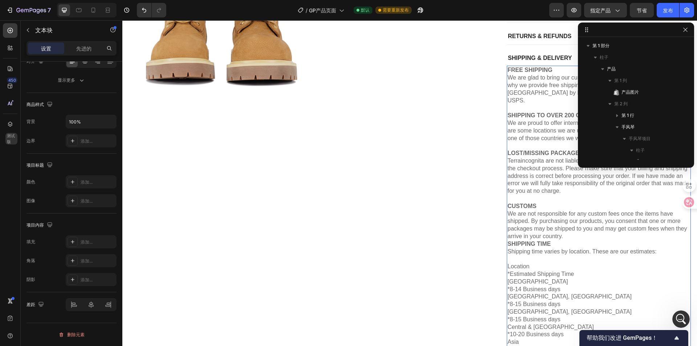
scroll to position [358, 0]
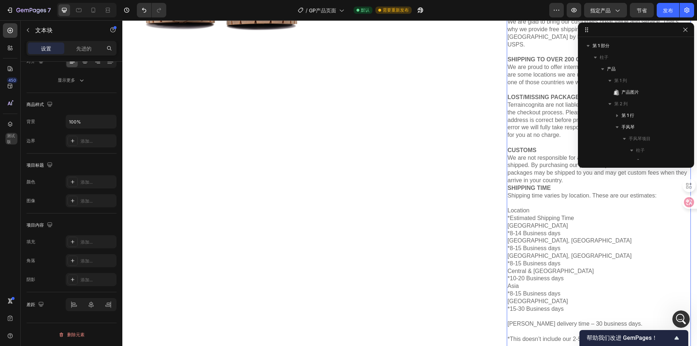
click at [620, 184] on p "We are not responsible for any custom fees once the items have shipped. By purc…" at bounding box center [599, 169] width 183 height 30
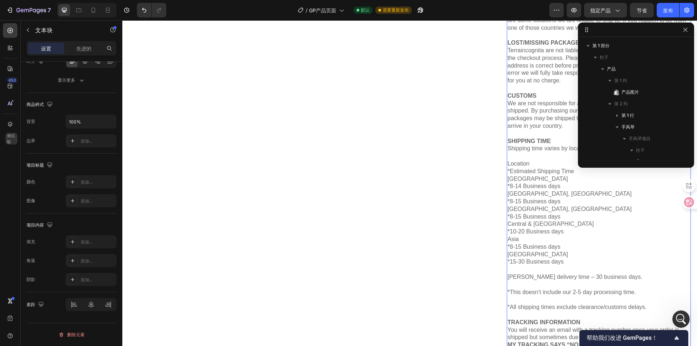
scroll to position [394, 0]
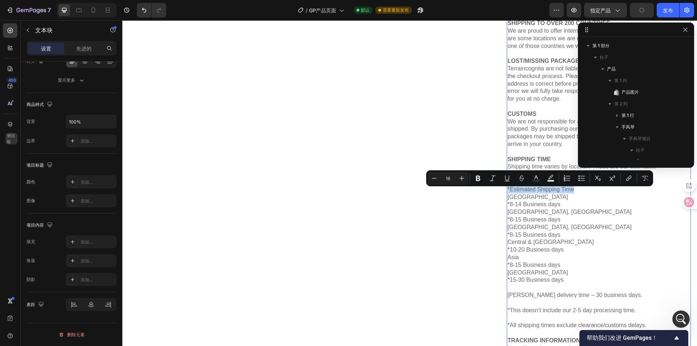
drag, startPoint x: 577, startPoint y: 202, endPoint x: 504, endPoint y: 195, distance: 73.7
click at [507, 195] on div "FREE SHIPPING We are glad to bring our customers great value and service. That’…" at bounding box center [599, 215] width 184 height 485
click at [592, 201] on p "United States" at bounding box center [599, 198] width 183 height 8
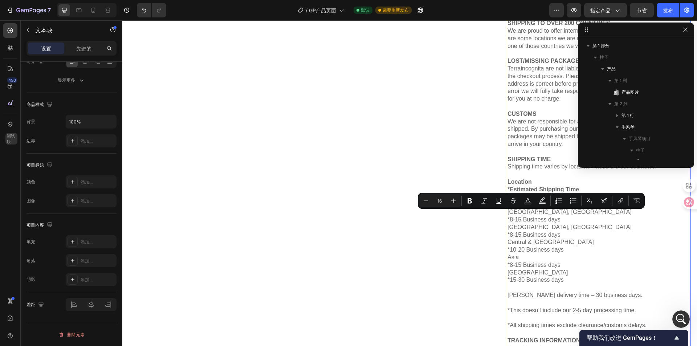
drag, startPoint x: 560, startPoint y: 218, endPoint x: 505, endPoint y: 216, distance: 55.6
click at [508, 208] on p "*8-14 Business days" at bounding box center [599, 205] width 183 height 8
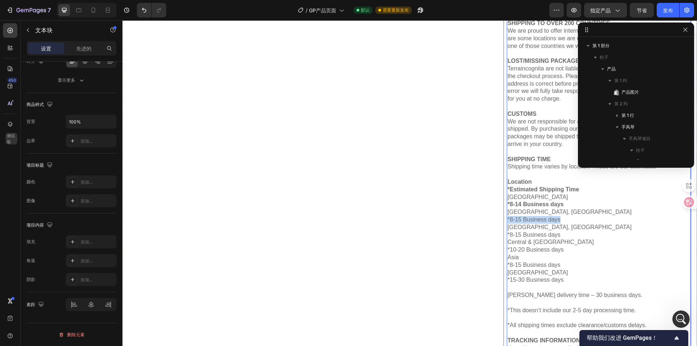
drag, startPoint x: 560, startPoint y: 233, endPoint x: 500, endPoint y: 229, distance: 59.7
click at [504, 229] on div "DESCRIPTION SIZE & FIT RETURNS & REFUNDS SHIPPING & DELIVERY FREE SHIPPING We a…" at bounding box center [598, 179] width 188 height 566
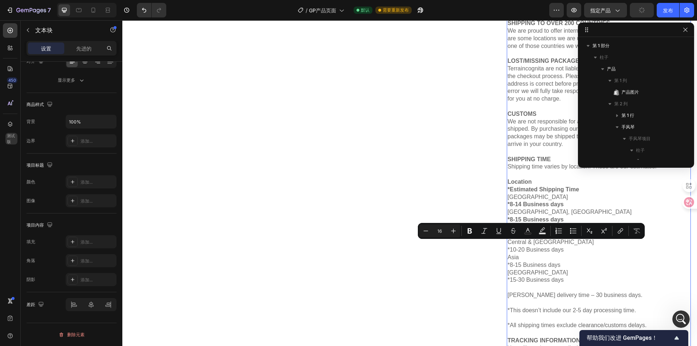
drag, startPoint x: 551, startPoint y: 247, endPoint x: 504, endPoint y: 249, distance: 46.2
click at [508, 239] on p "*8-15 Business days" at bounding box center [599, 235] width 183 height 8
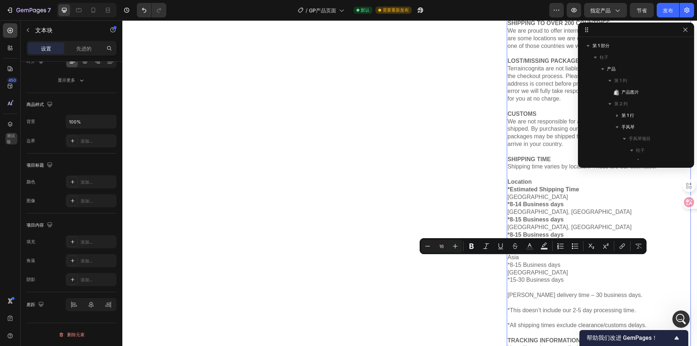
drag, startPoint x: 565, startPoint y: 261, endPoint x: 504, endPoint y: 261, distance: 60.3
click at [508, 254] on p "*10-20 Business days" at bounding box center [599, 250] width 183 height 8
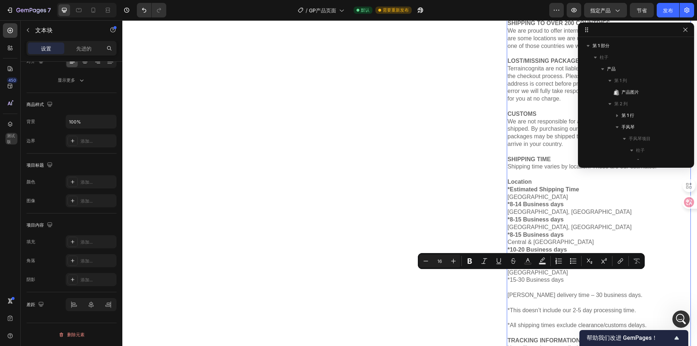
drag, startPoint x: 563, startPoint y: 276, endPoint x: 505, endPoint y: 275, distance: 58.1
click at [508, 269] on p "*8-15 Business days" at bounding box center [599, 265] width 183 height 8
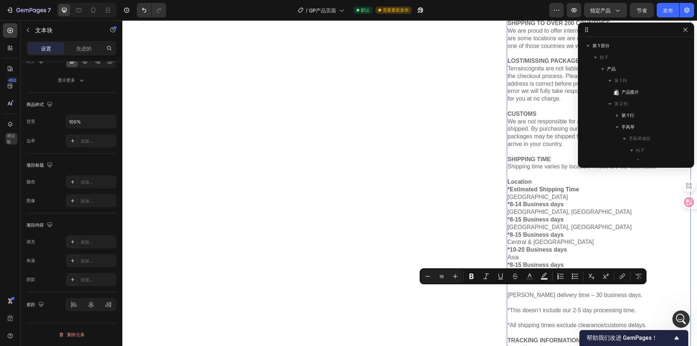
drag, startPoint x: 569, startPoint y: 293, endPoint x: 504, endPoint y: 293, distance: 65.0
click at [508, 284] on p "*15-30 Business days" at bounding box center [599, 280] width 183 height 8
click at [598, 292] on p "Rich Text Editor. Editing area: main" at bounding box center [599, 288] width 183 height 8
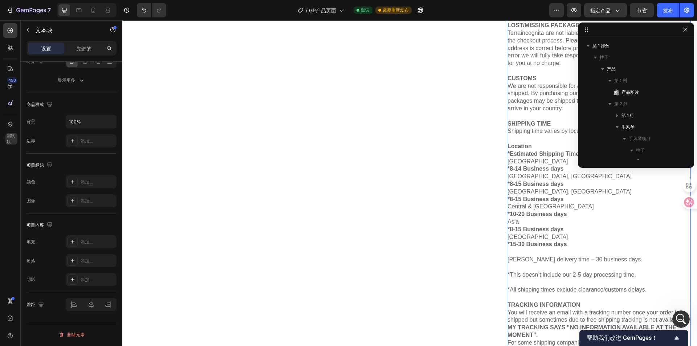
scroll to position [431, 0]
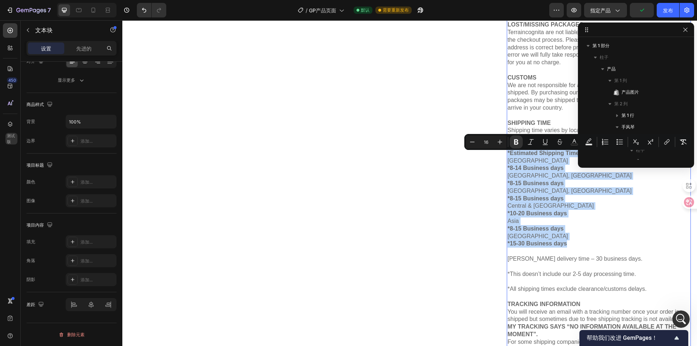
drag, startPoint x: 569, startPoint y: 255, endPoint x: 503, endPoint y: 158, distance: 117.8
click at [507, 158] on div "FREE SHIPPING We are glad to bring our customers great value and service. That’…" at bounding box center [599, 179] width 184 height 485
click at [589, 210] on p "Central & South America" at bounding box center [599, 206] width 183 height 8
drag, startPoint x: 575, startPoint y: 255, endPoint x: 505, endPoint y: 157, distance: 120.5
click at [507, 157] on div "FREE SHIPPING We are glad to bring our customers great value and service. That’…" at bounding box center [599, 179] width 184 height 485
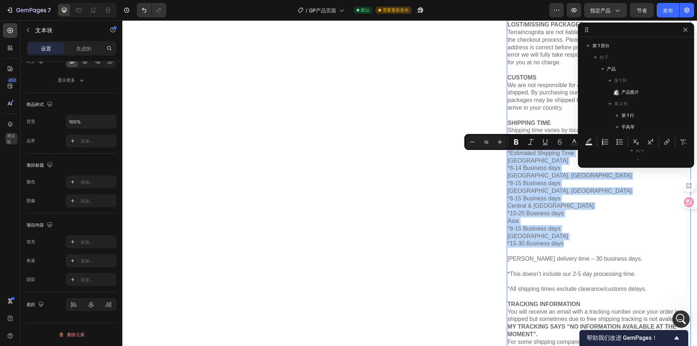
click at [574, 157] on p "*Estimated Shipping Time" at bounding box center [599, 154] width 183 height 8
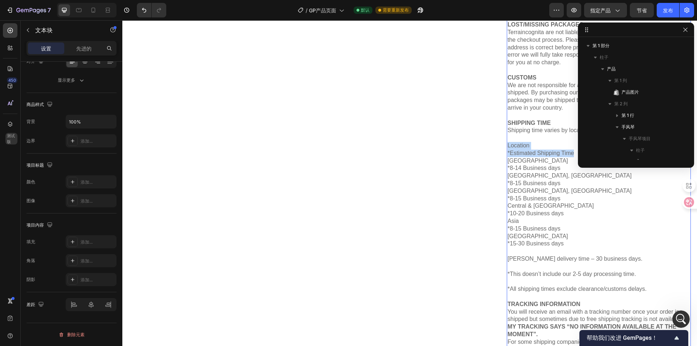
drag, startPoint x: 576, startPoint y: 166, endPoint x: 503, endPoint y: 157, distance: 73.7
click at [507, 157] on div "FREE SHIPPING We are glad to bring our customers great value and service. That’…" at bounding box center [599, 179] width 184 height 485
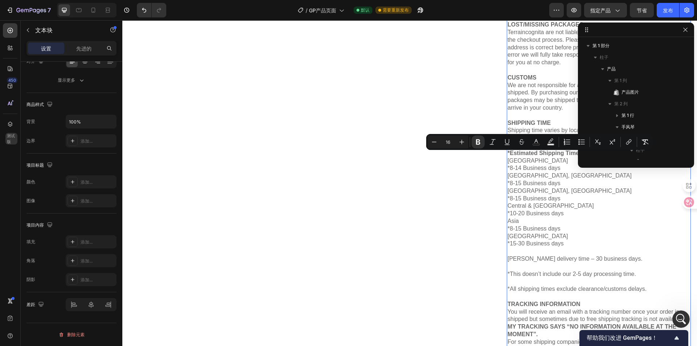
click at [596, 210] on p "Central & South America" at bounding box center [599, 206] width 183 height 8
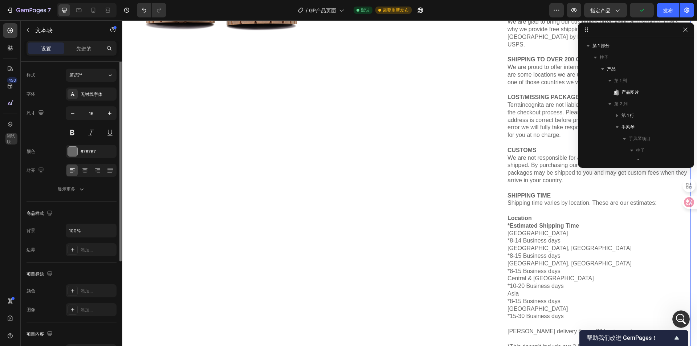
scroll to position [0, 0]
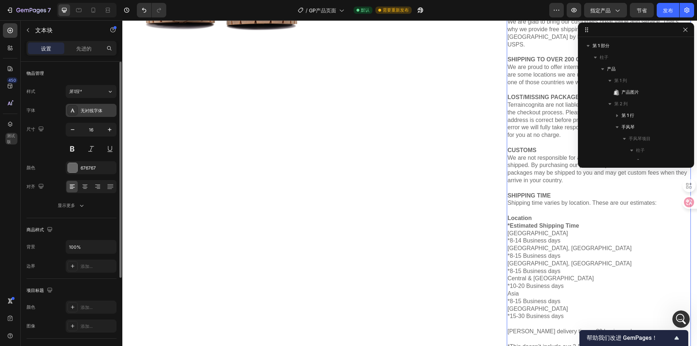
click at [95, 106] on div "无衬线字体" at bounding box center [91, 110] width 51 height 13
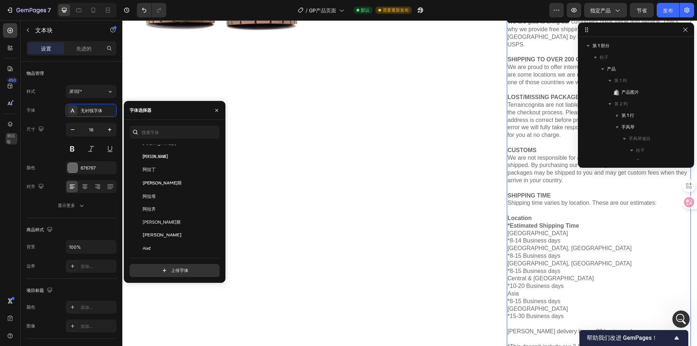
scroll to position [472, 0]
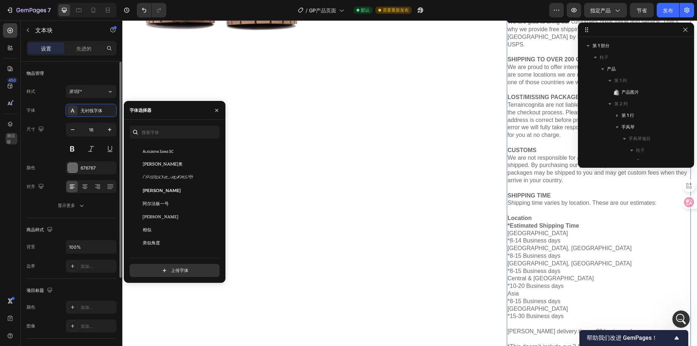
click at [77, 77] on div "物品管理" at bounding box center [72, 74] width 90 height 12
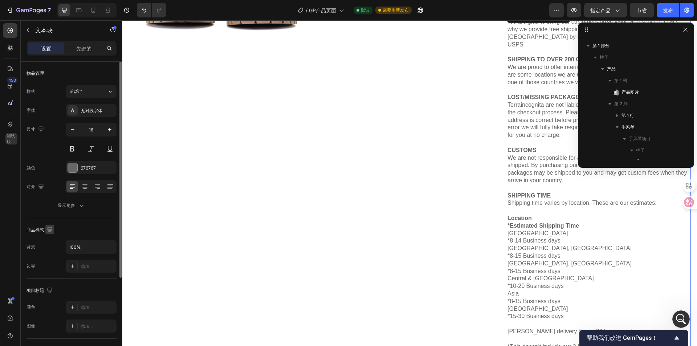
scroll to position [73, 0]
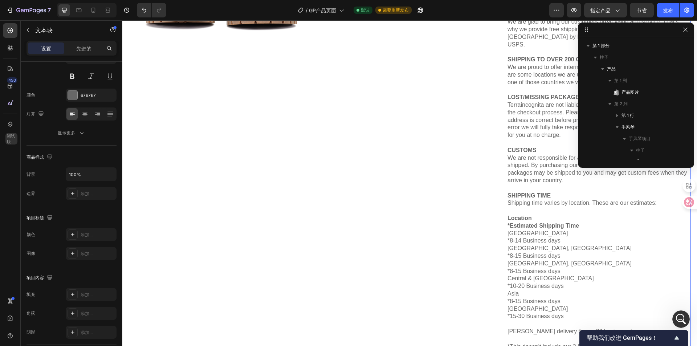
click at [553, 275] on p "*8-15 Business days" at bounding box center [599, 272] width 183 height 8
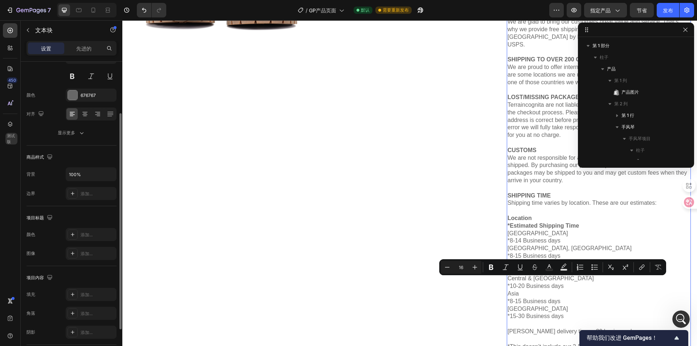
scroll to position [0, 0]
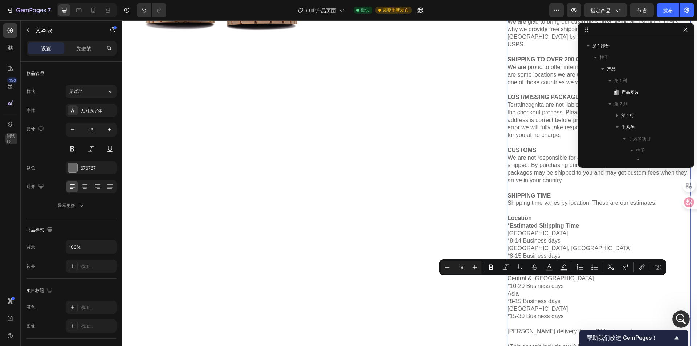
click at [561, 290] on p "*10-20 Business days" at bounding box center [599, 287] width 183 height 8
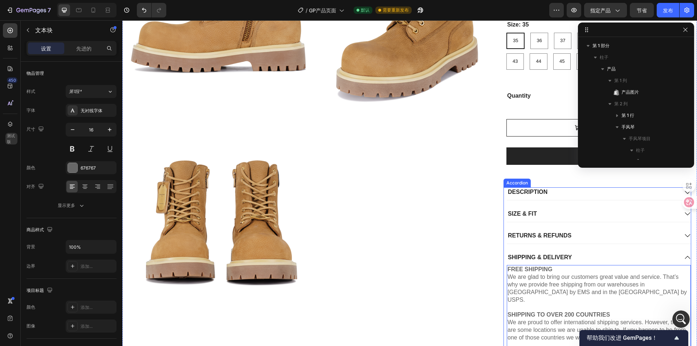
scroll to position [104, 0]
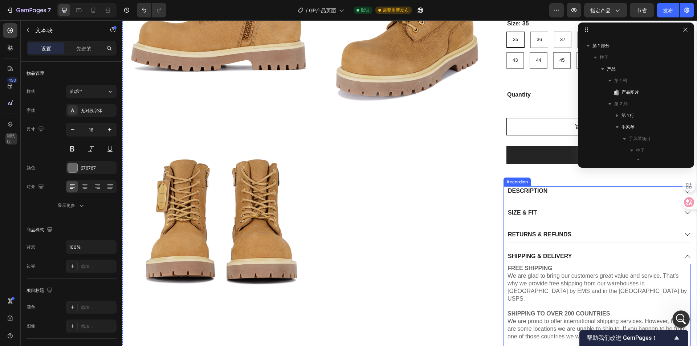
click at [585, 261] on div "SHIPPING & DELIVERY" at bounding box center [593, 257] width 172 height 10
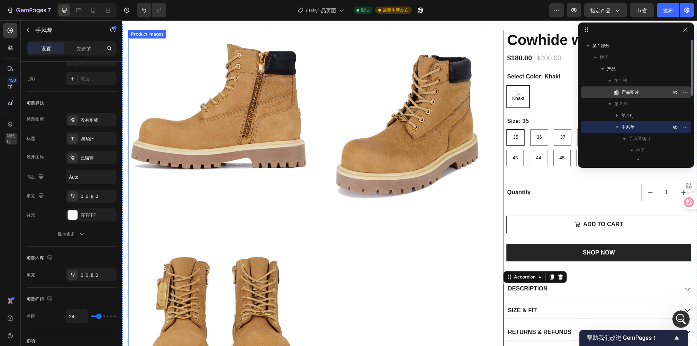
scroll to position [0, 0]
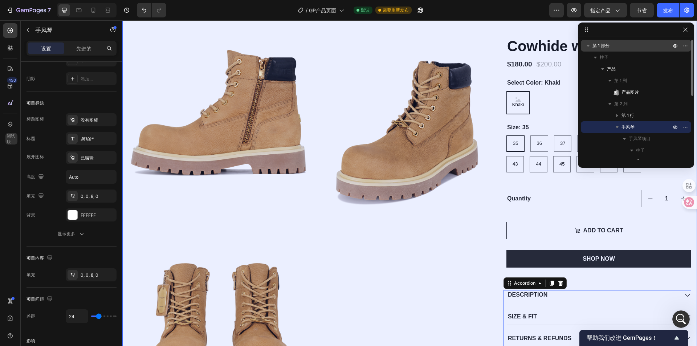
click at [588, 47] on icon "button" at bounding box center [588, 46] width 3 height 2
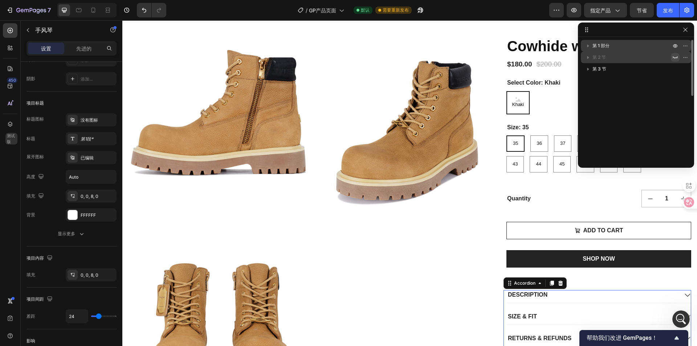
click at [676, 57] on icon "button" at bounding box center [676, 57] width 6 height 6
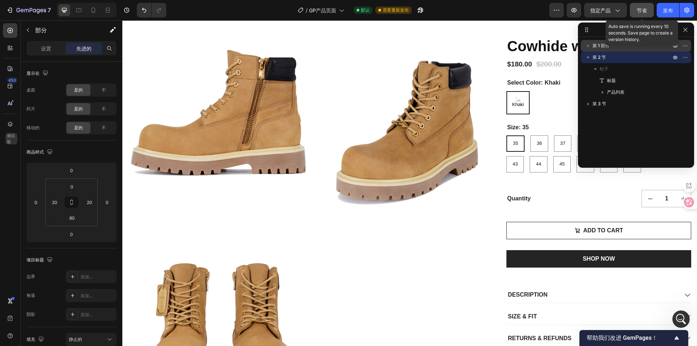
click at [650, 10] on button "节省" at bounding box center [642, 10] width 24 height 15
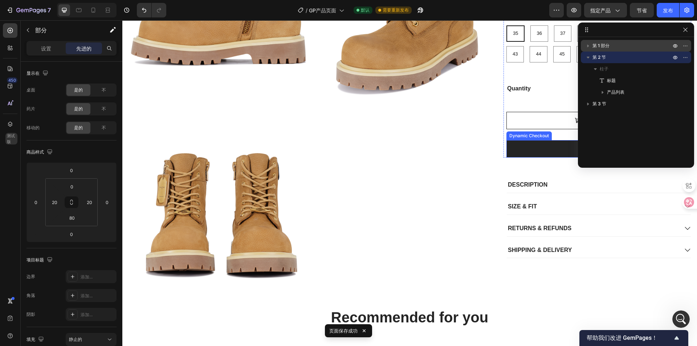
scroll to position [109, 0]
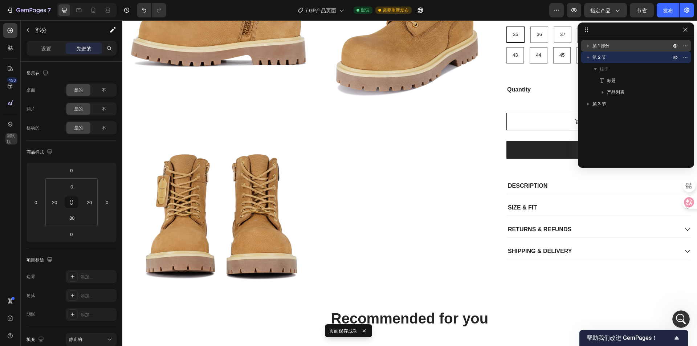
click at [606, 191] on div "DESCRIPTION" at bounding box center [593, 186] width 172 height 10
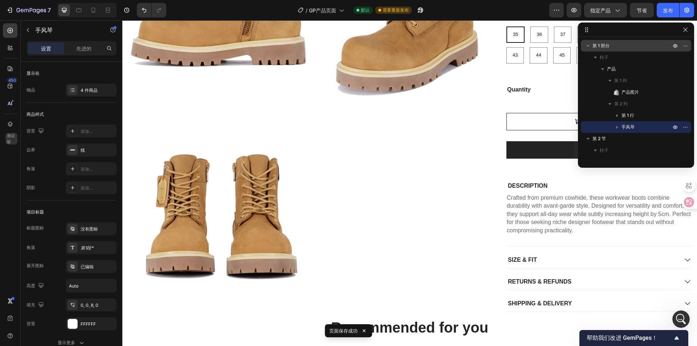
click at [606, 191] on div "DESCRIPTION" at bounding box center [593, 186] width 172 height 10
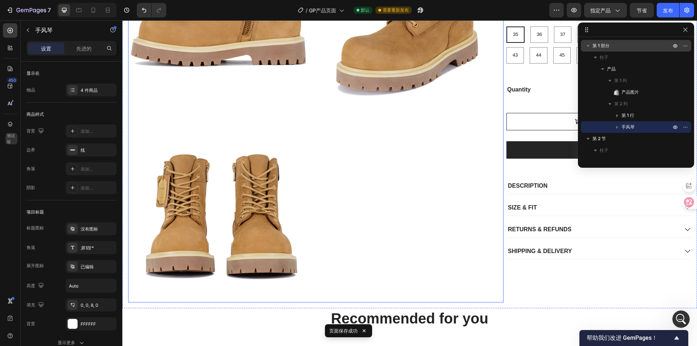
scroll to position [0, 0]
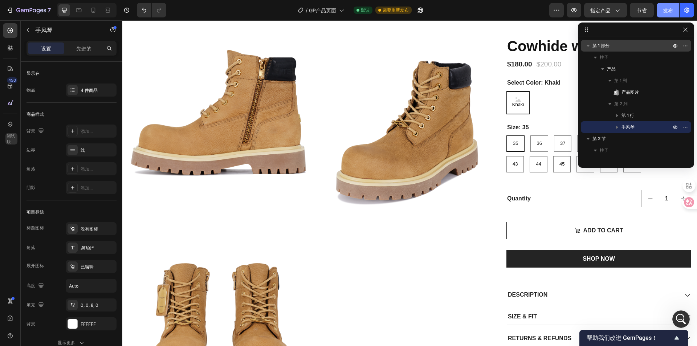
click at [660, 13] on button "发布" at bounding box center [668, 10] width 23 height 15
click at [13, 10] on div "7" at bounding box center [28, 10] width 45 height 9
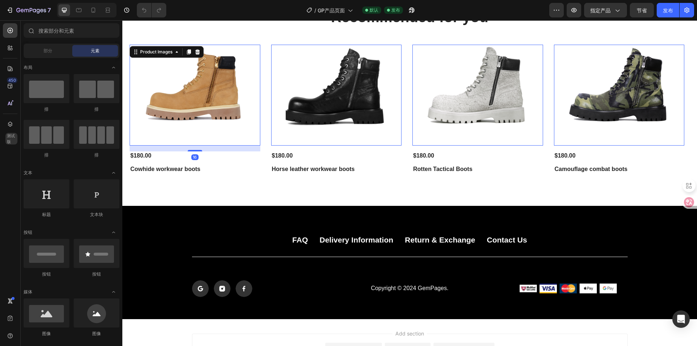
click at [202, 140] on img at bounding box center [195, 95] width 101 height 101
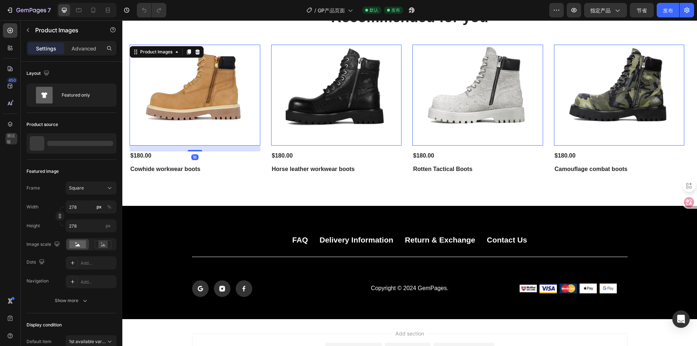
click at [202, 140] on img at bounding box center [195, 95] width 101 height 101
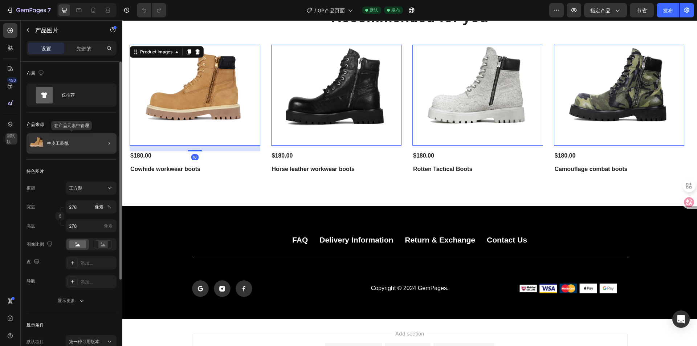
click at [62, 140] on div "牛皮工装靴" at bounding box center [72, 143] width 90 height 20
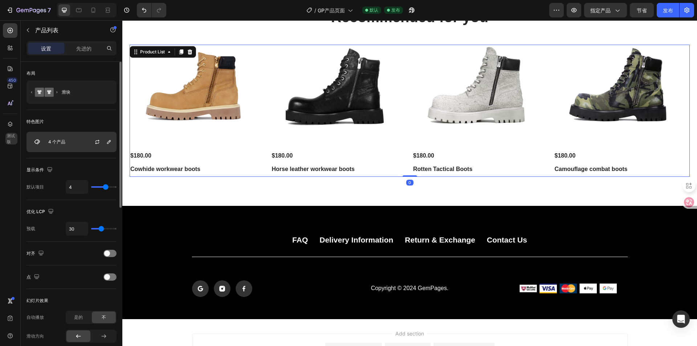
click at [63, 136] on div "4 个产品" at bounding box center [72, 142] width 90 height 20
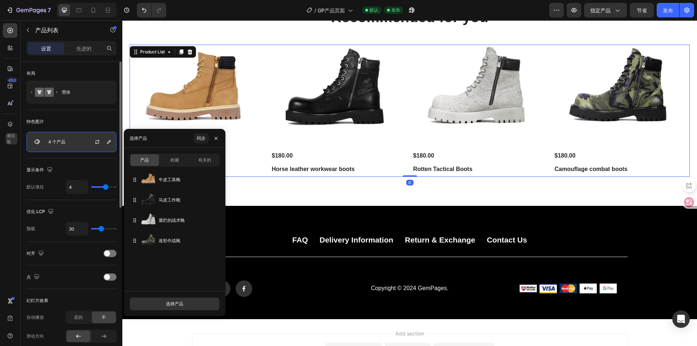
click at [78, 143] on div "4 个产品" at bounding box center [72, 142] width 90 height 20
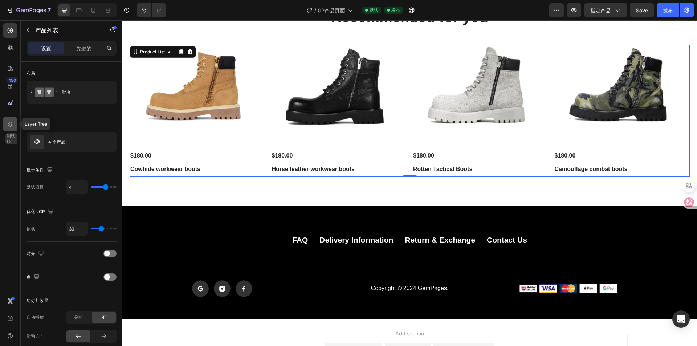
click at [11, 122] on icon at bounding box center [10, 124] width 7 height 7
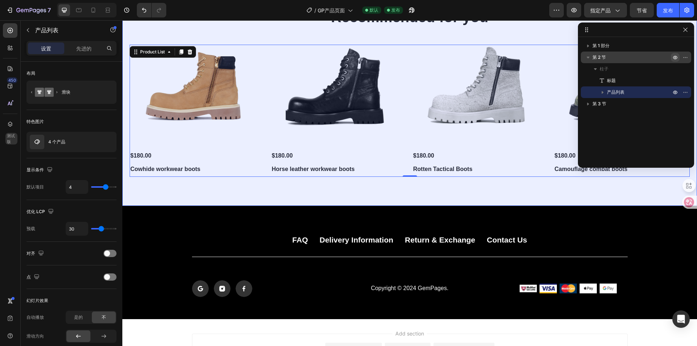
click at [675, 58] on icon "button" at bounding box center [676, 58] width 2 height 2
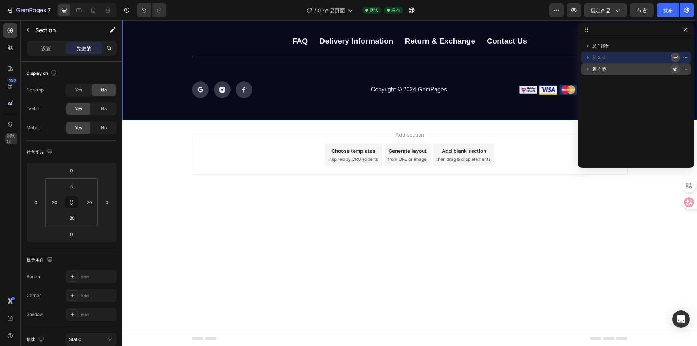
click at [675, 71] on icon "button" at bounding box center [676, 69] width 6 height 6
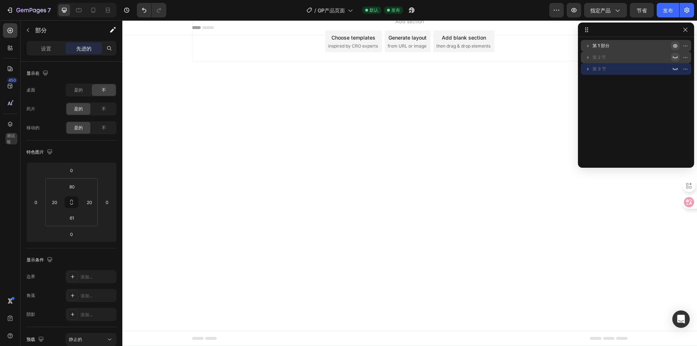
click at [677, 46] on icon "button" at bounding box center [675, 46] width 4 height 4
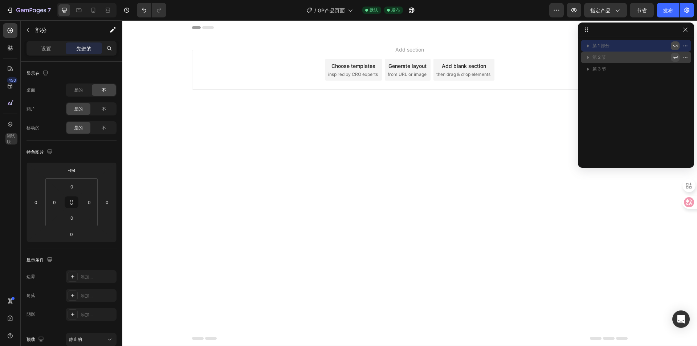
click at [423, 49] on span "Add section" at bounding box center [410, 50] width 35 height 8
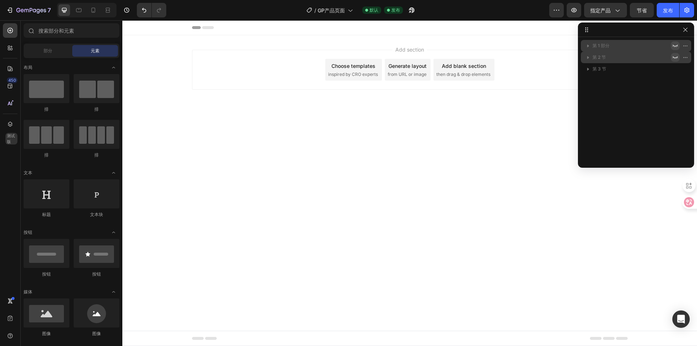
click at [673, 49] on button "button" at bounding box center [675, 45] width 9 height 9
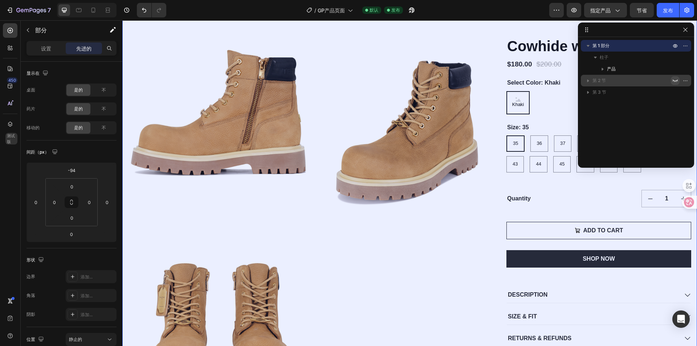
click at [678, 80] on button "button" at bounding box center [675, 80] width 9 height 9
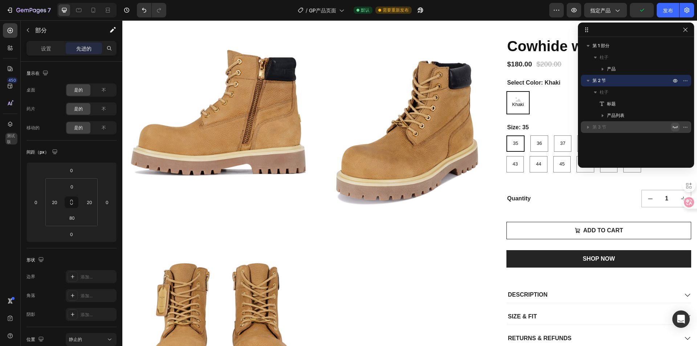
click at [676, 126] on icon "button" at bounding box center [676, 127] width 6 height 6
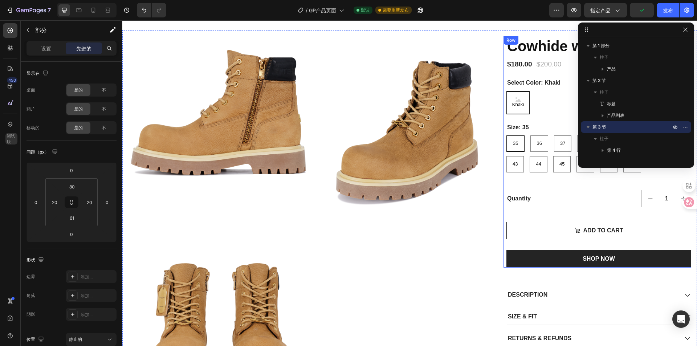
click at [576, 250] on div "ADD TO CART Add to Cart" at bounding box center [599, 234] width 185 height 31
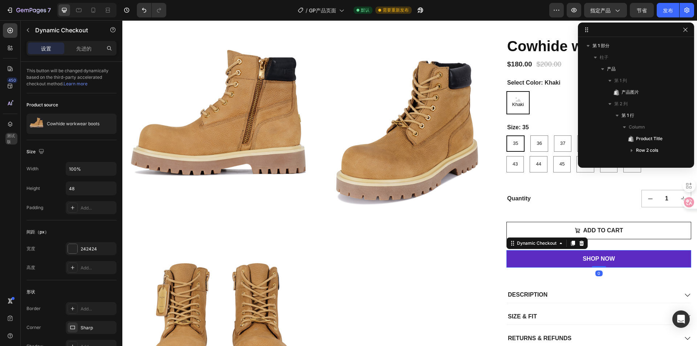
scroll to position [103, 0]
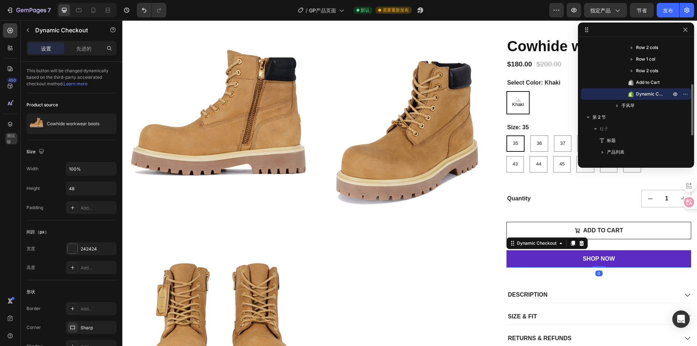
click at [612, 268] on button "SHOP NOW" at bounding box center [599, 258] width 185 height 17
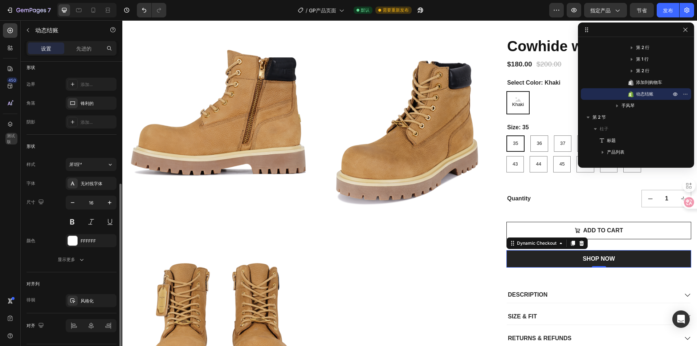
scroll to position [73, 0]
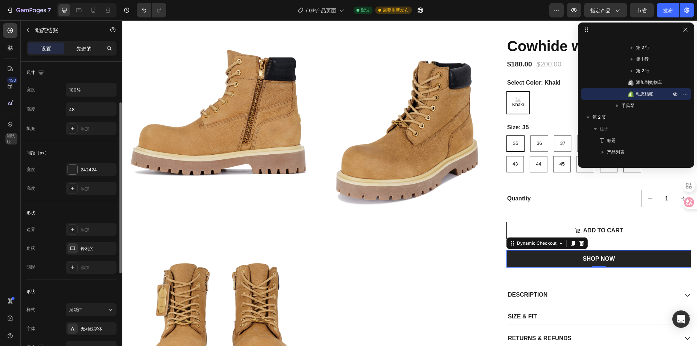
click at [85, 48] on font "先进的" at bounding box center [83, 48] width 15 height 6
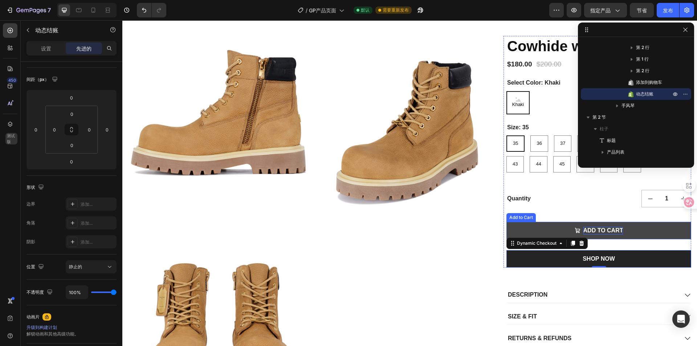
click at [615, 235] on div "ADD TO CART" at bounding box center [604, 231] width 40 height 8
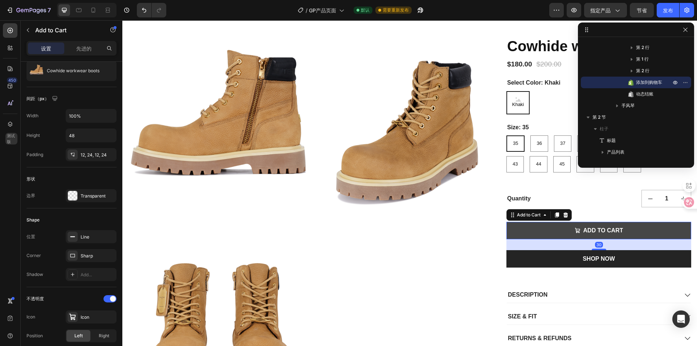
scroll to position [0, 0]
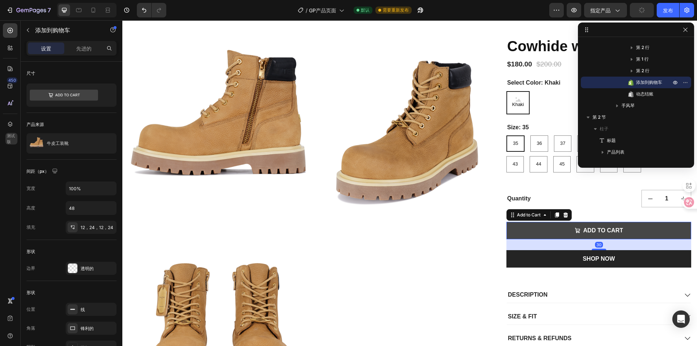
click at [543, 239] on button "ADD TO CART" at bounding box center [599, 230] width 185 height 17
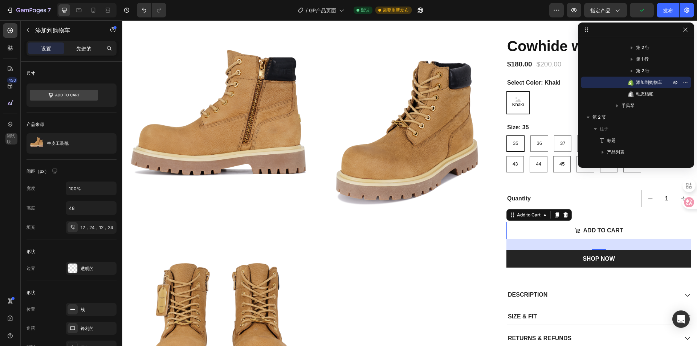
click at [81, 50] on font "先进的" at bounding box center [83, 48] width 15 height 6
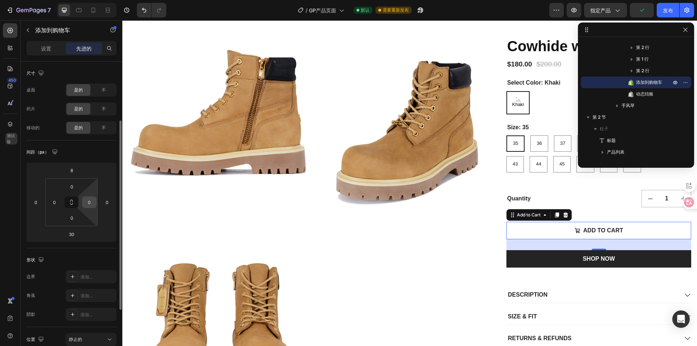
scroll to position [73, 0]
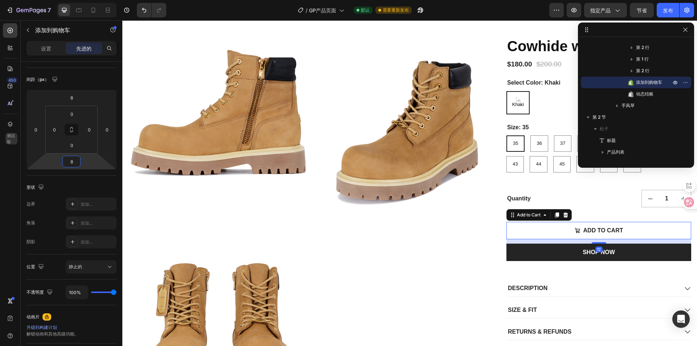
type input "6"
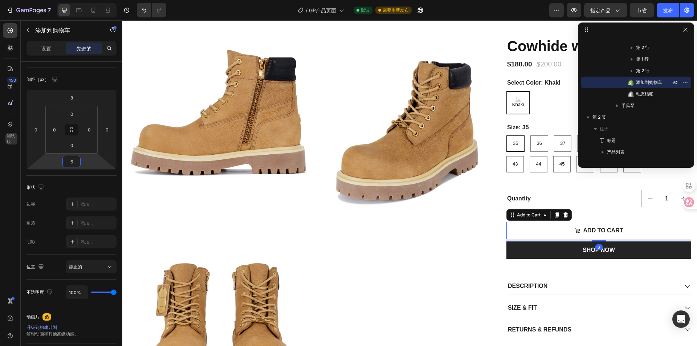
drag, startPoint x: 84, startPoint y: 161, endPoint x: 86, endPoint y: 166, distance: 5.0
click at [86, 0] on html "7 / GP产品页面 默认 需要重新发布 预览 指定产品 节省 发布 450 测试版 Sections(18) 元素(84) 部分 元素 Hero Secti…" at bounding box center [348, 0] width 697 height 0
click at [643, 7] on font "节省" at bounding box center [642, 10] width 10 height 6
click at [687, 31] on icon "button" at bounding box center [686, 30] width 6 height 6
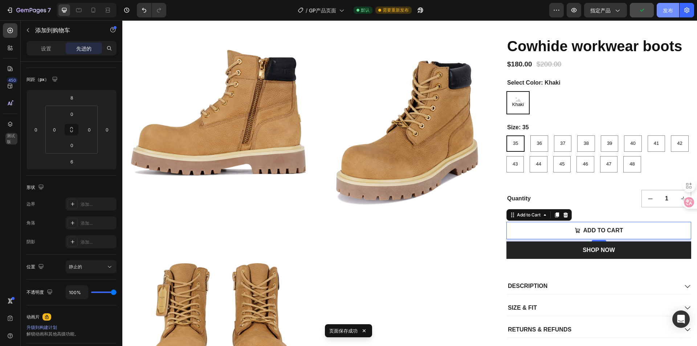
click at [667, 15] on button "发布" at bounding box center [668, 10] width 23 height 15
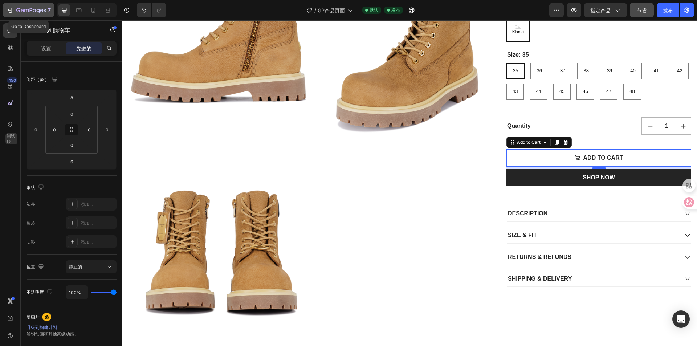
click at [8, 12] on icon "button" at bounding box center [9, 10] width 7 height 7
